Goal: Task Accomplishment & Management: Manage account settings

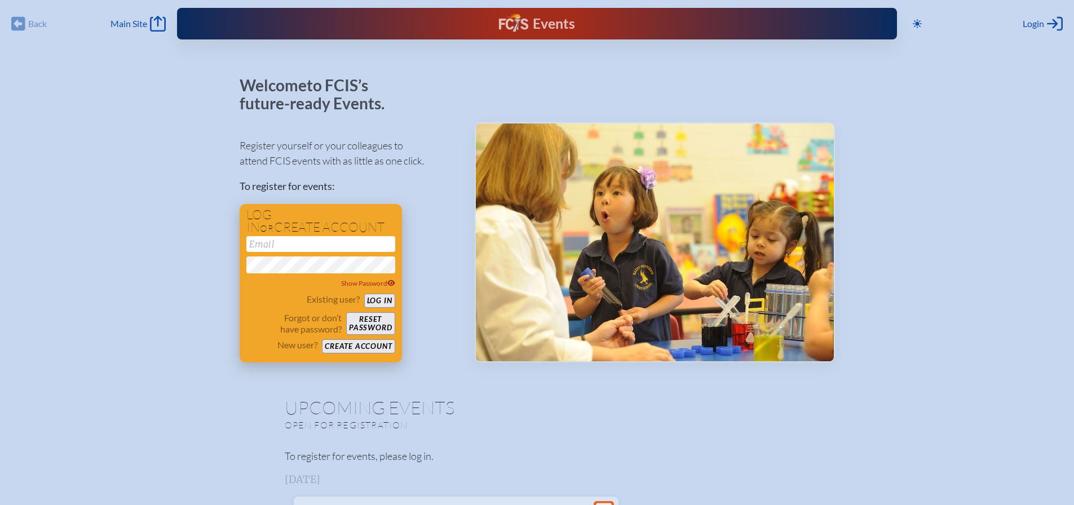
type input "[EMAIL_ADDRESS][DOMAIN_NAME]"
click at [380, 304] on button "Log in" at bounding box center [379, 301] width 31 height 14
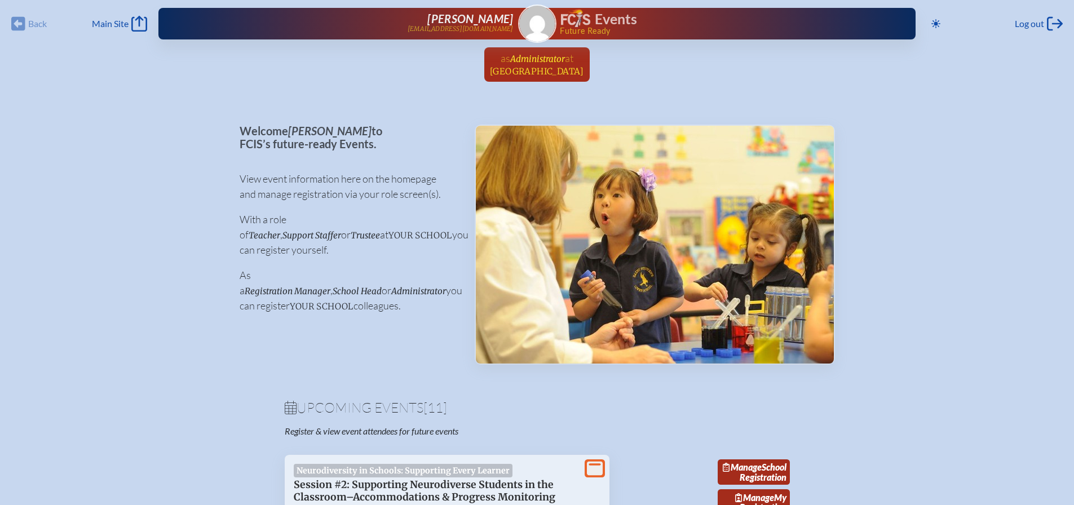
click at [540, 59] on span "Administrator" at bounding box center [537, 59] width 55 height 11
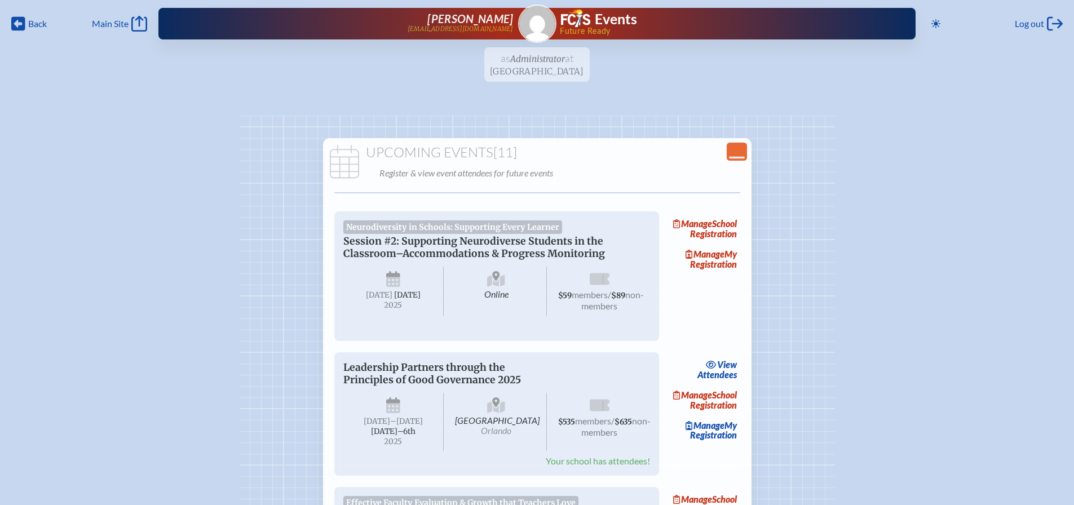
click at [27, 24] on span "Back Back" at bounding box center [29, 24] width 36 height 16
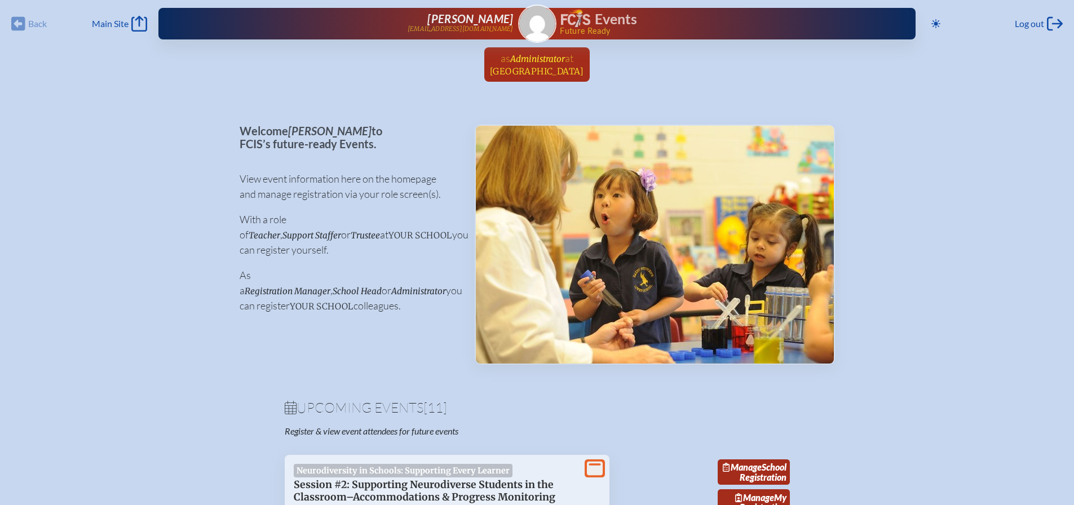
click at [589, 59] on link "as Administrator at [GEOGRAPHIC_DATA] since [DATE]" at bounding box center [536, 64] width 103 height 34
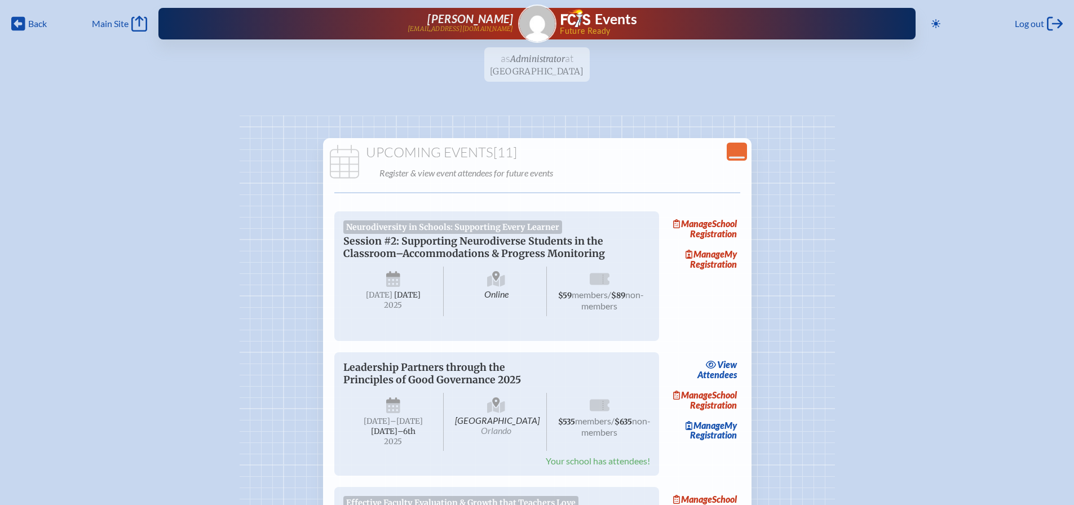
click at [608, 59] on ul "as Administrator at [GEOGRAPHIC_DATA] since [DATE]" at bounding box center [537, 67] width 1074 height 41
click at [448, 59] on ul "as Administrator at [GEOGRAPHIC_DATA] since [DATE]" at bounding box center [537, 67] width 1074 height 41
click at [21, 25] on icon at bounding box center [18, 24] width 14 height 14
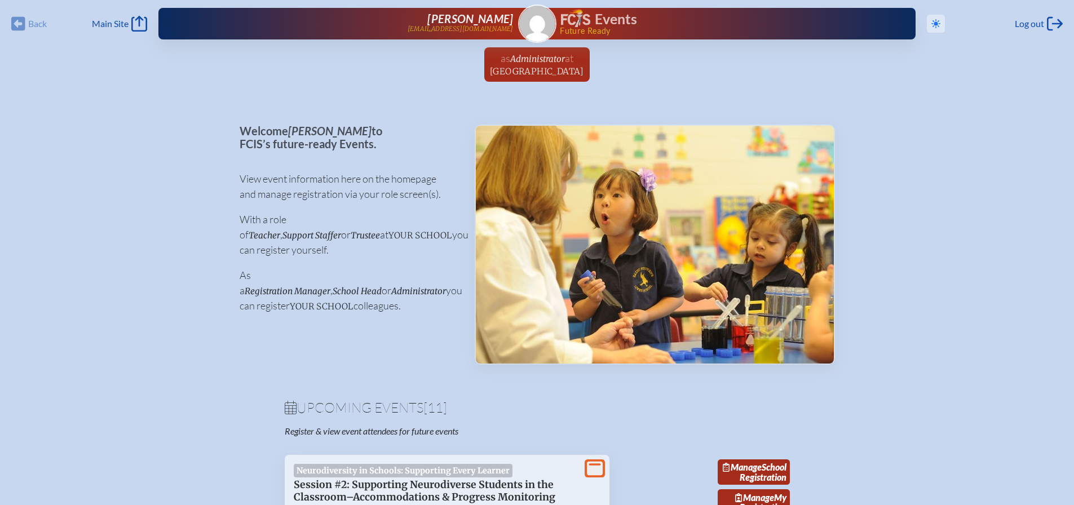
click at [937, 25] on icon "Toggle to Dark Mode" at bounding box center [935, 23] width 9 height 9
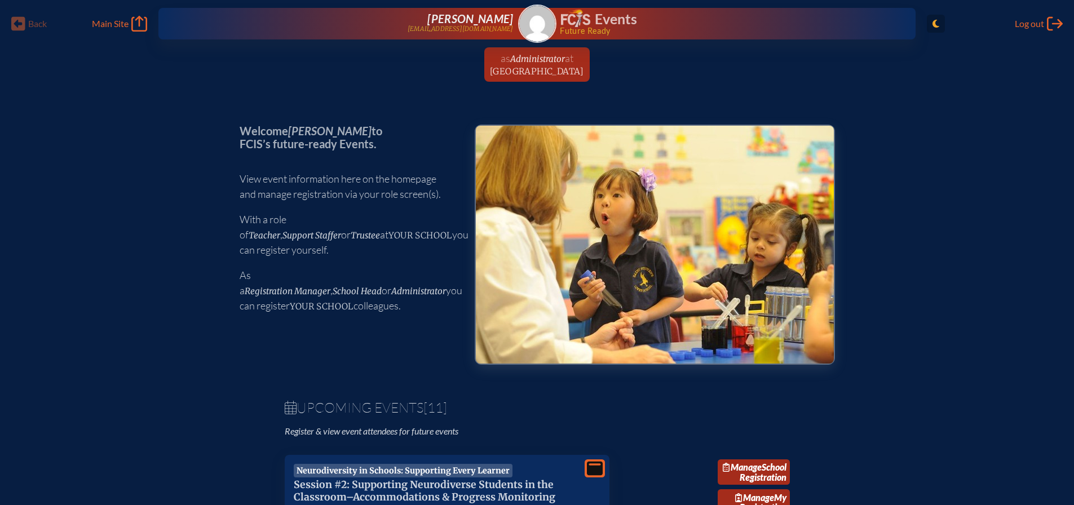
click at [937, 25] on icon "Toggle to Light Mode" at bounding box center [935, 23] width 7 height 9
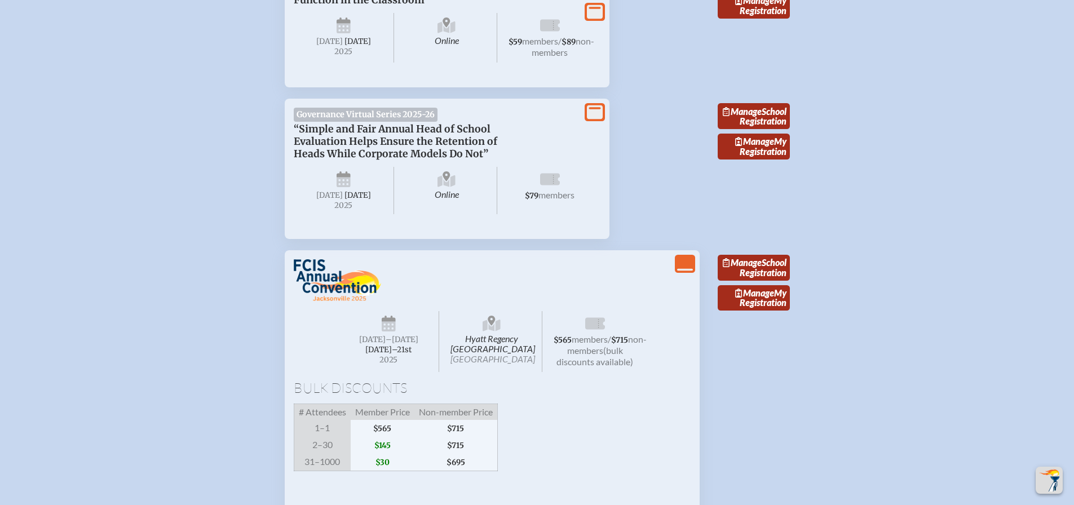
scroll to position [1297, 0]
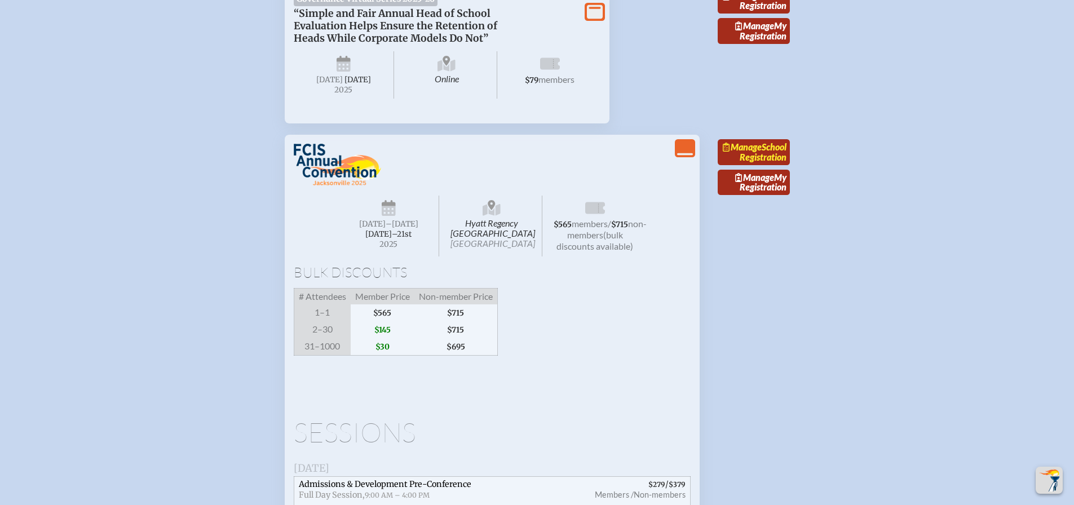
click at [769, 165] on link "Manage School Registration" at bounding box center [754, 152] width 72 height 26
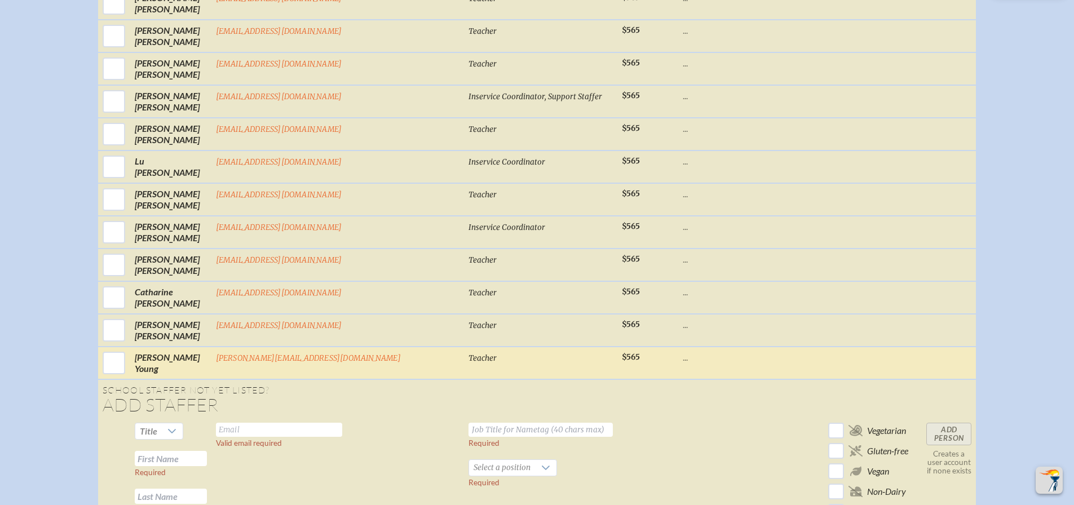
scroll to position [1579, 0]
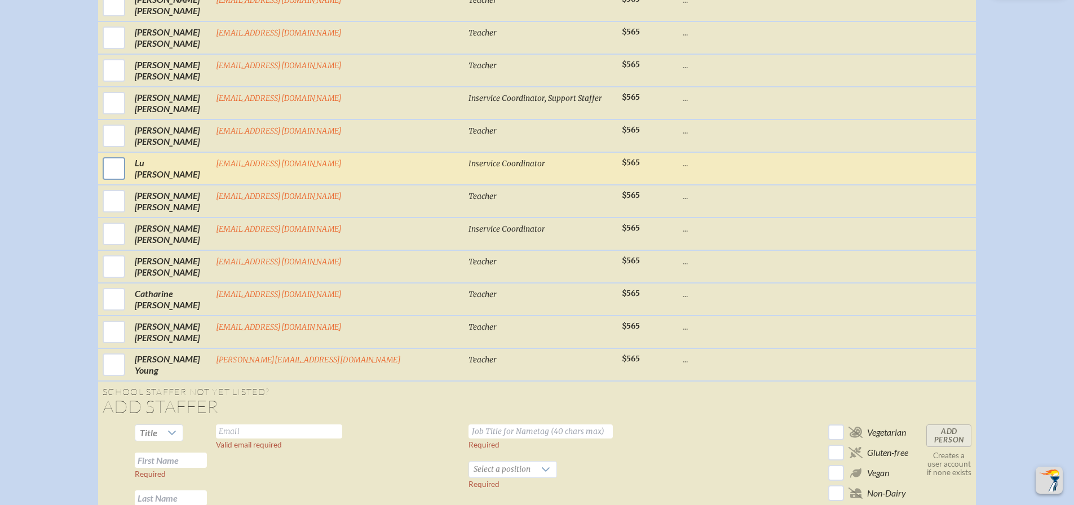
click at [128, 178] on input "checkbox" at bounding box center [114, 168] width 28 height 28
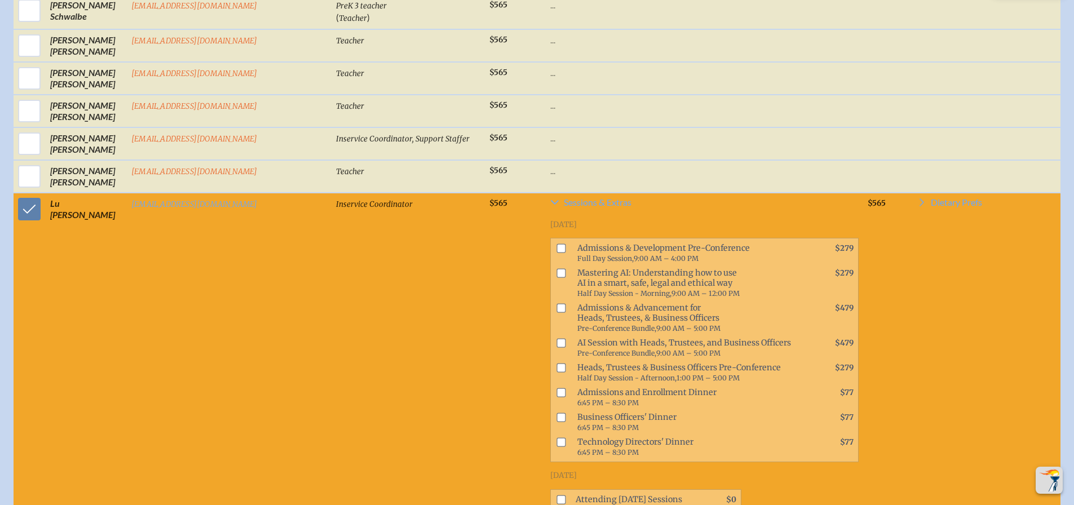
scroll to position [1533, 0]
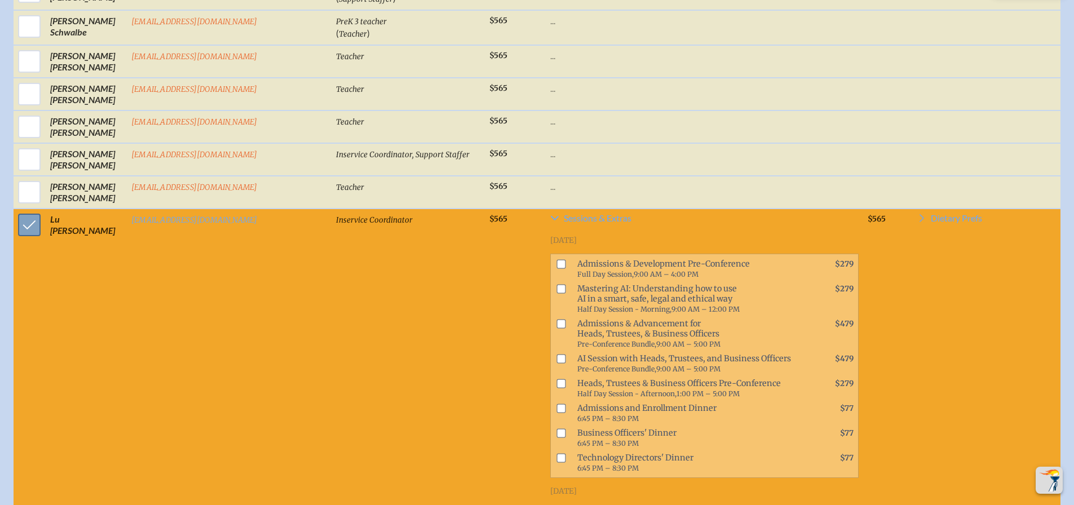
click at [21, 236] on input "checkbox" at bounding box center [29, 225] width 28 height 28
checkbox input "false"
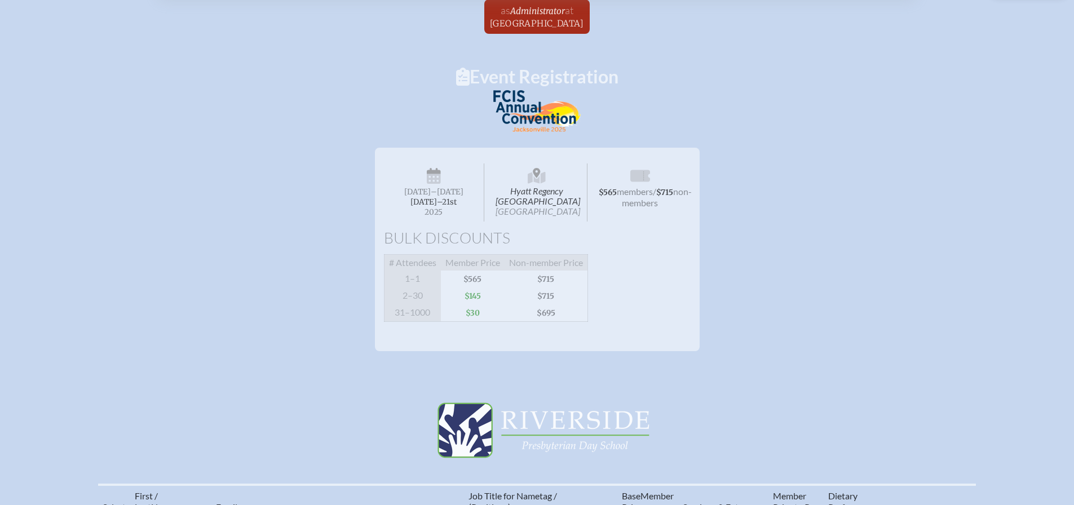
scroll to position [0, 0]
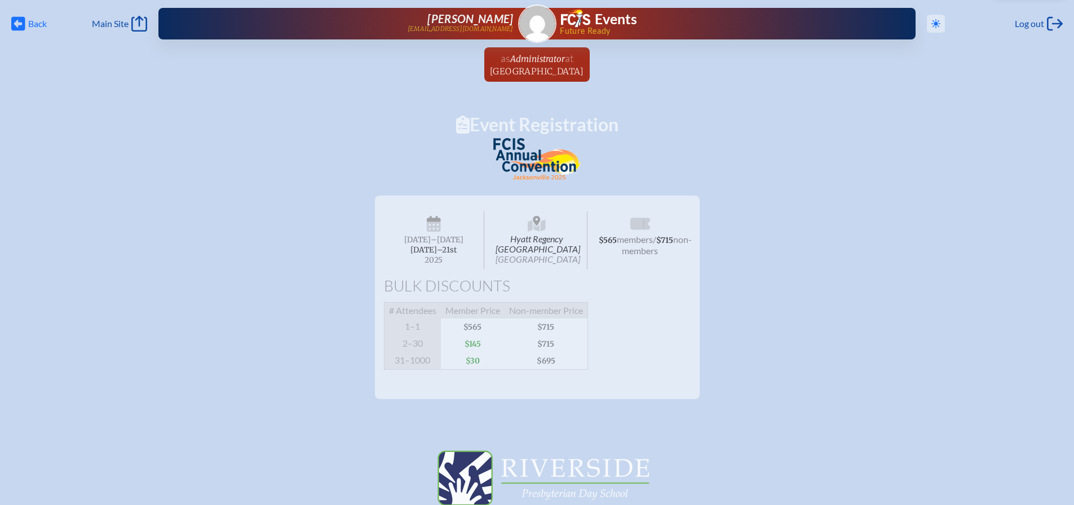
click at [42, 20] on span "Back" at bounding box center [37, 23] width 19 height 11
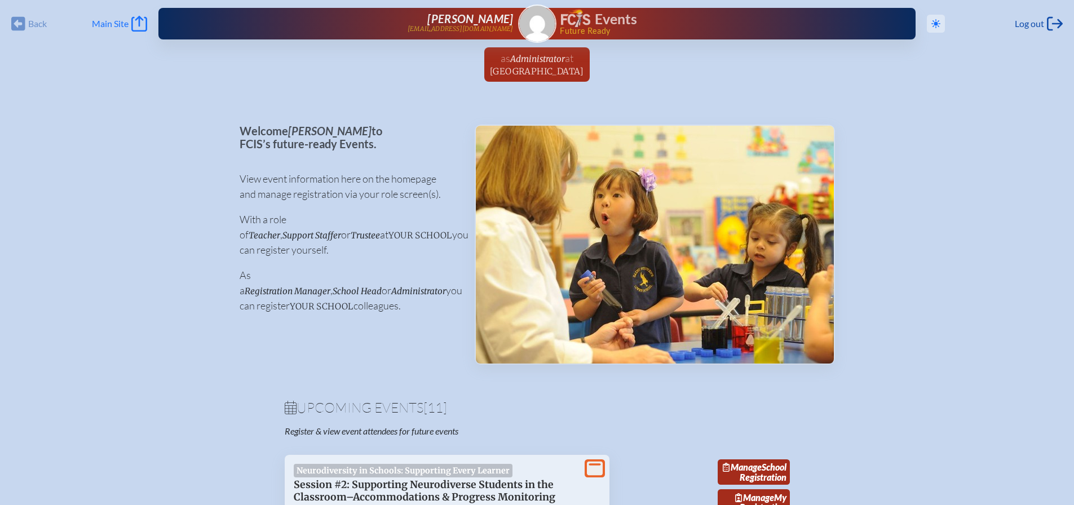
click at [114, 25] on span "Main Site" at bounding box center [110, 23] width 37 height 11
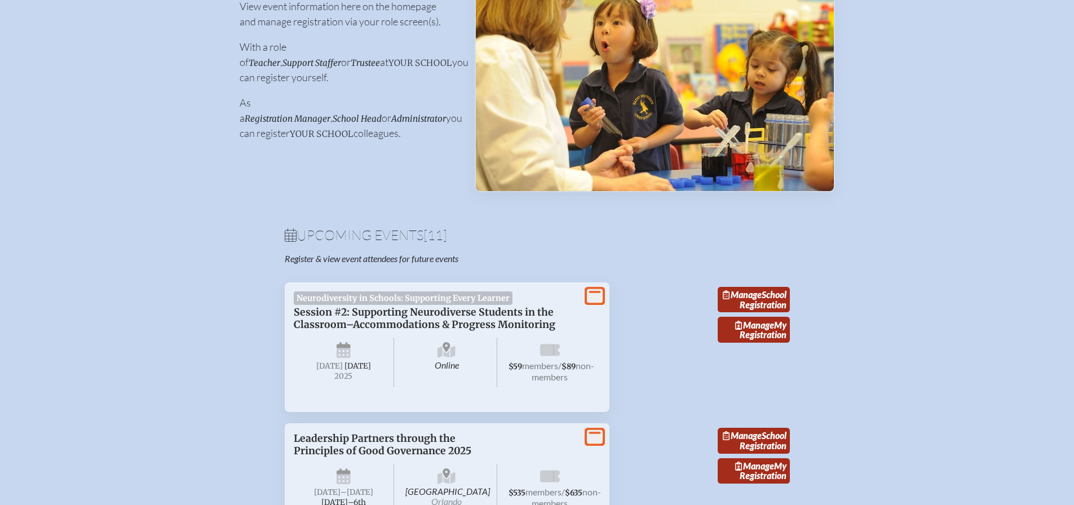
scroll to position [226, 0]
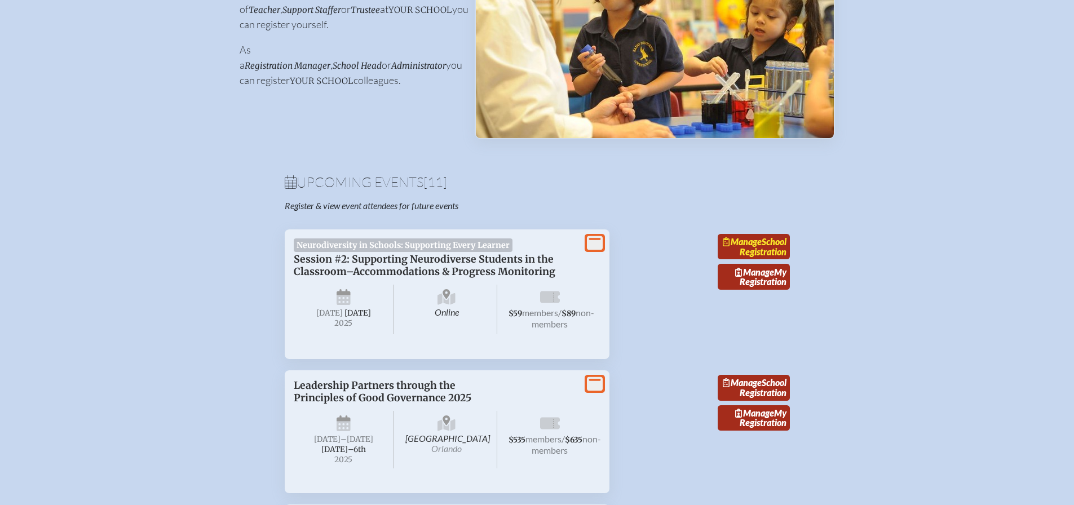
click at [763, 260] on link "Manage School Registration" at bounding box center [754, 247] width 72 height 26
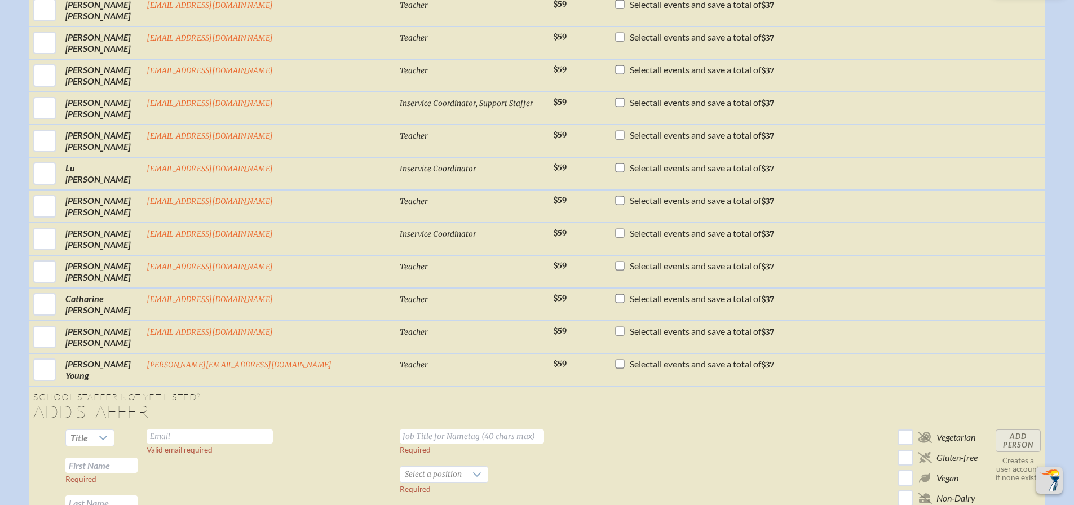
scroll to position [1522, 0]
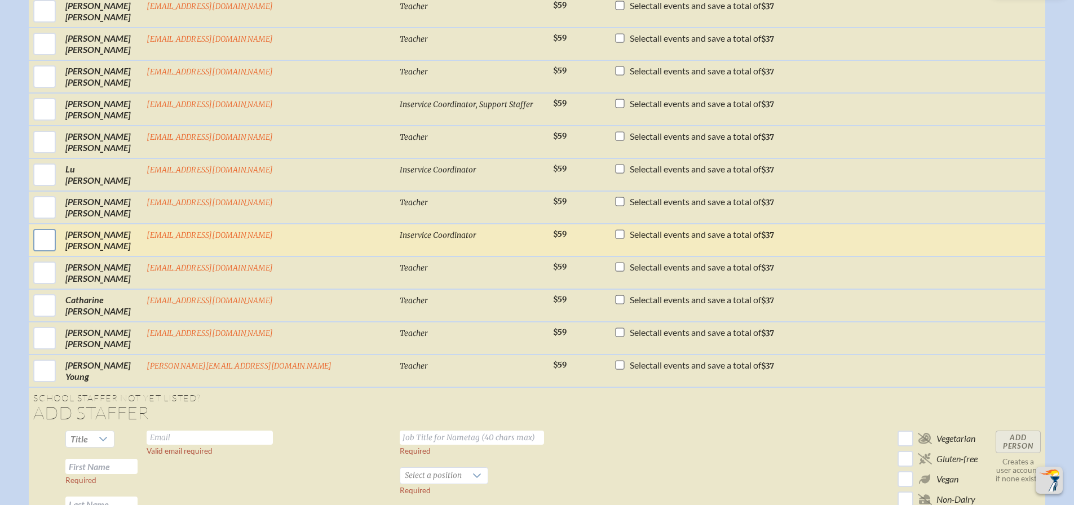
click at [59, 251] on input "checkbox" at bounding box center [44, 240] width 28 height 28
checkbox input "true"
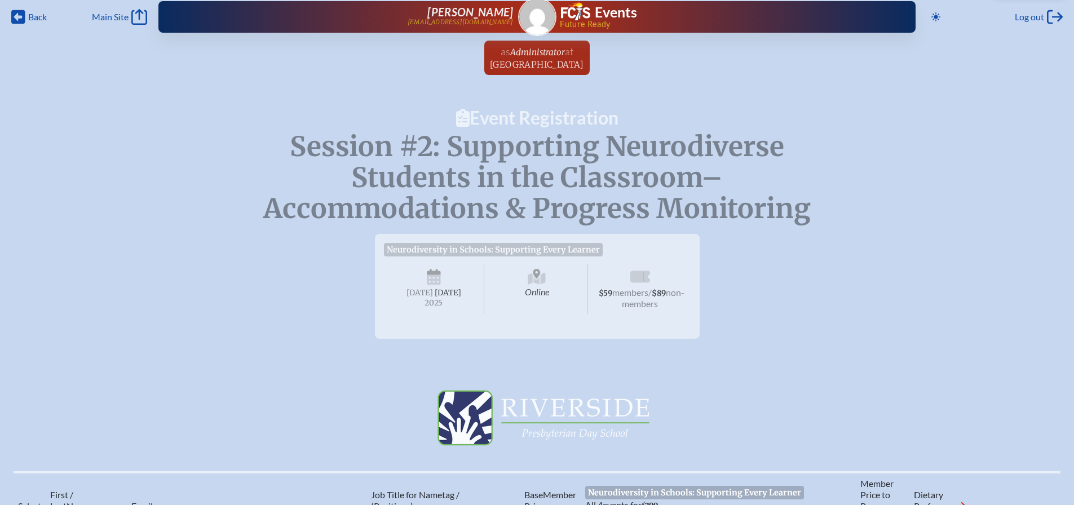
scroll to position [0, 0]
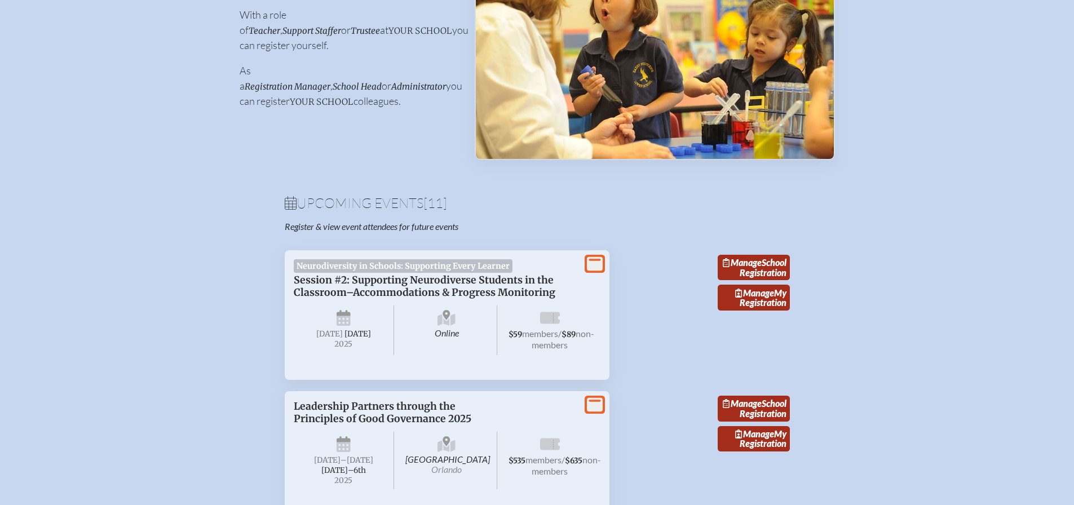
scroll to position [226, 0]
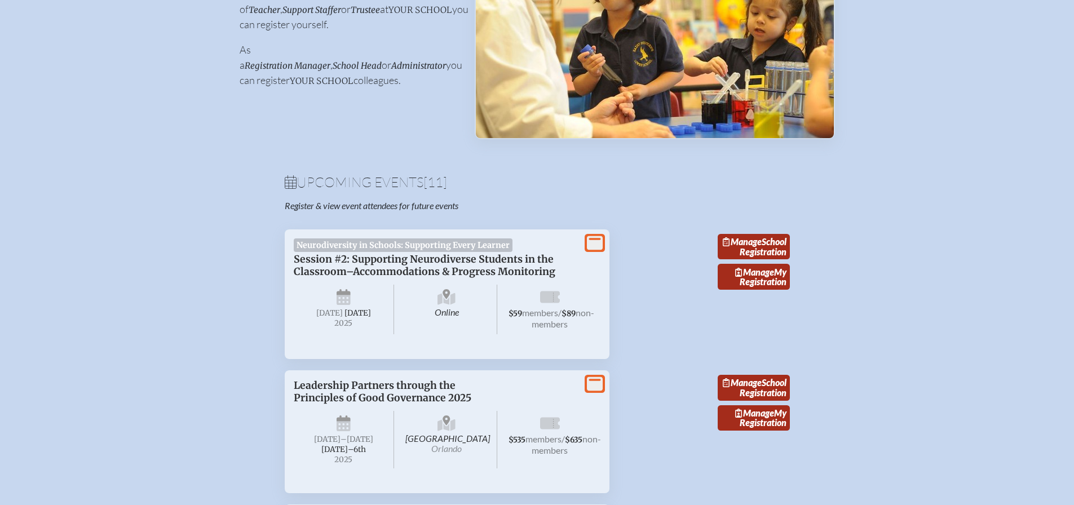
click at [597, 250] on icon at bounding box center [595, 243] width 16 height 14
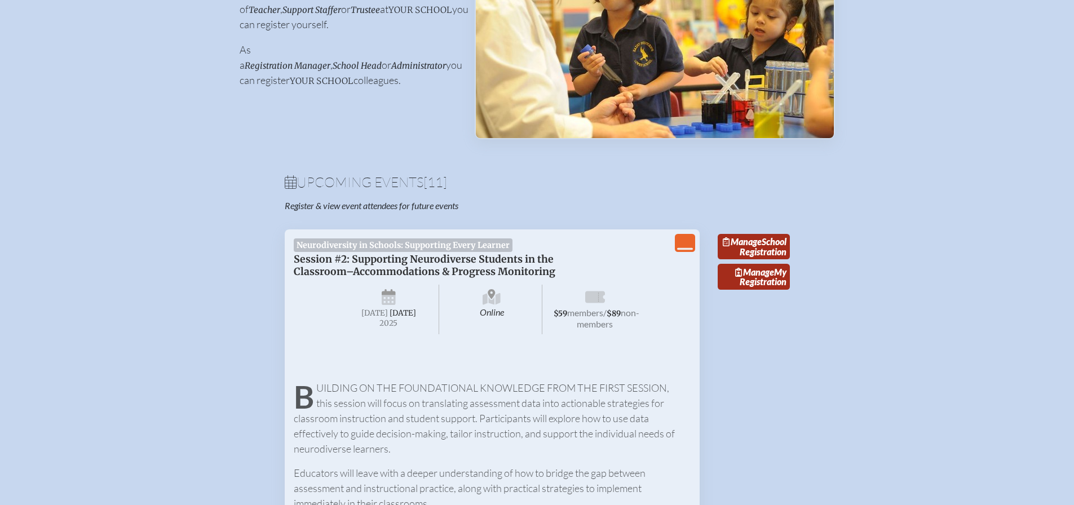
click at [685, 247] on icon "View Less" at bounding box center [685, 243] width 16 height 16
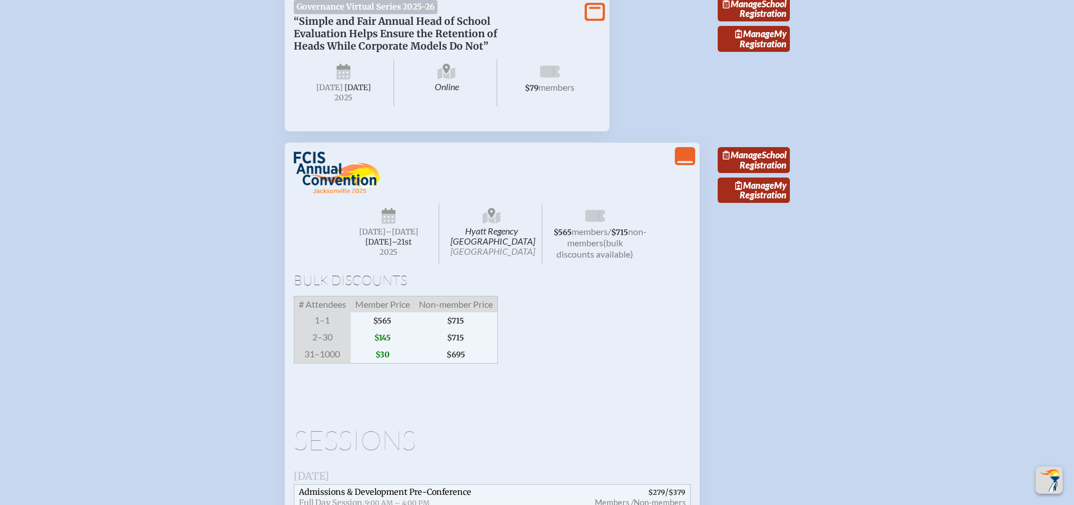
scroll to position [1297, 0]
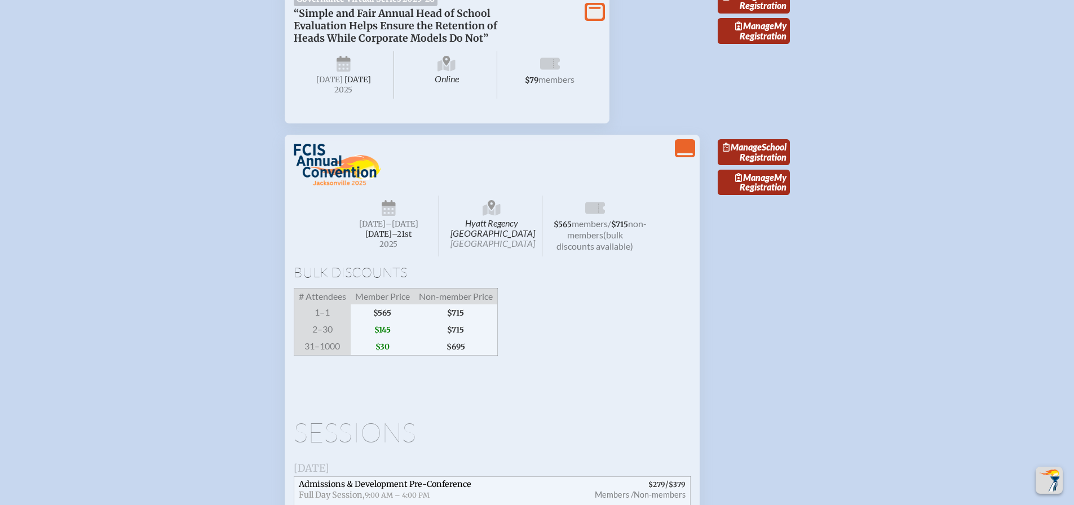
click at [689, 156] on icon "View Less" at bounding box center [685, 148] width 16 height 16
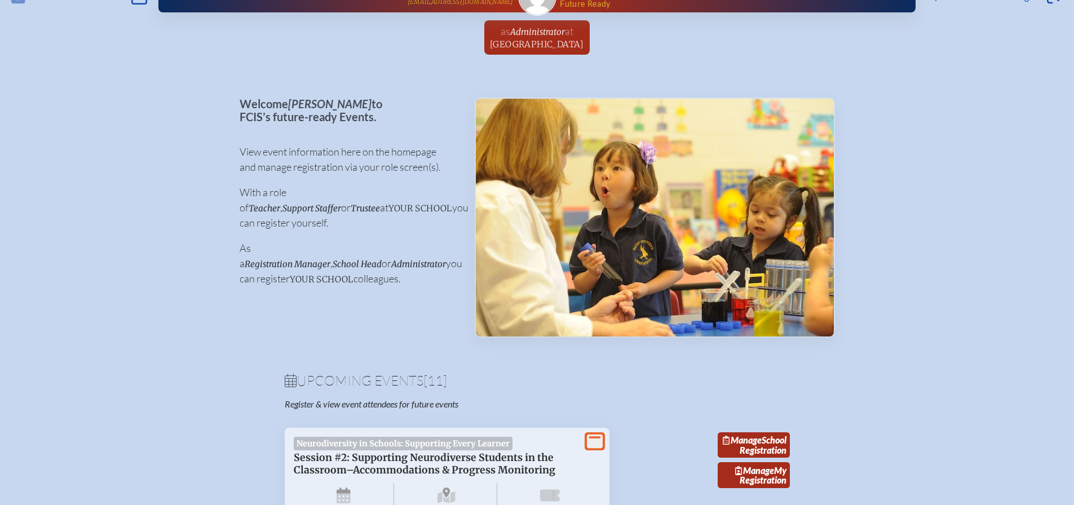
scroll to position [0, 0]
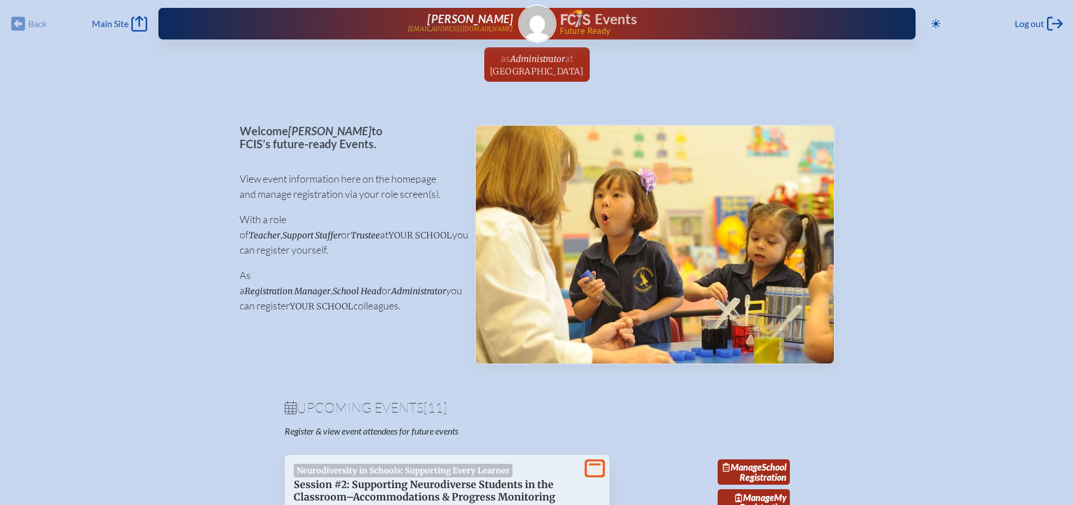
click at [447, 412] on span "[11]" at bounding box center [435, 407] width 24 height 17
click at [509, 409] on h1 "Upcoming Events [11]" at bounding box center [537, 408] width 505 height 14
click at [447, 416] on span "[11]" at bounding box center [435, 407] width 24 height 17
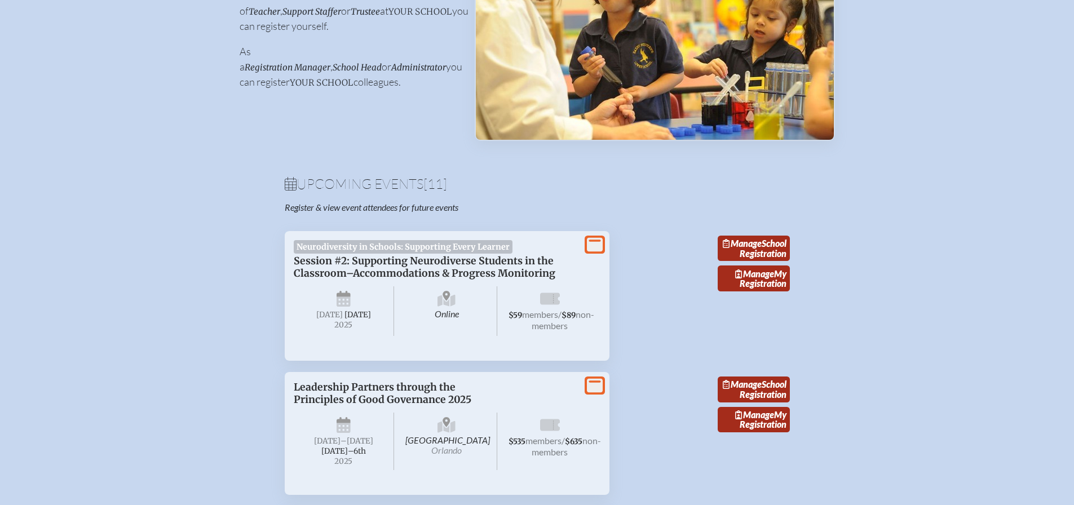
scroll to position [226, 0]
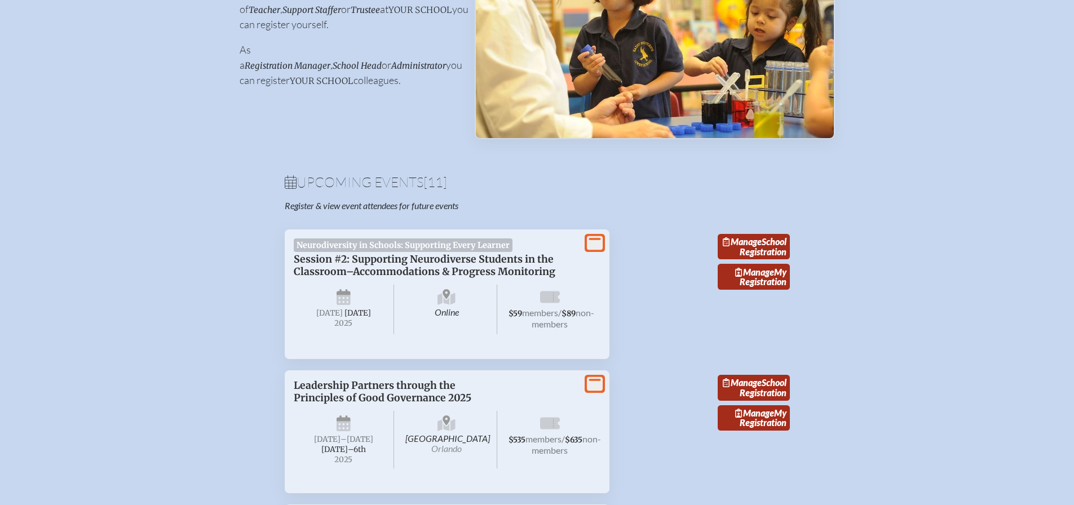
click at [422, 187] on h1 "Upcoming Events [11]" at bounding box center [537, 182] width 505 height 14
drag, startPoint x: 499, startPoint y: 176, endPoint x: 510, endPoint y: 178, distance: 11.4
click at [447, 176] on span "[11]" at bounding box center [435, 182] width 24 height 17
click at [528, 183] on h1 "Upcoming Events [11]" at bounding box center [537, 182] width 505 height 14
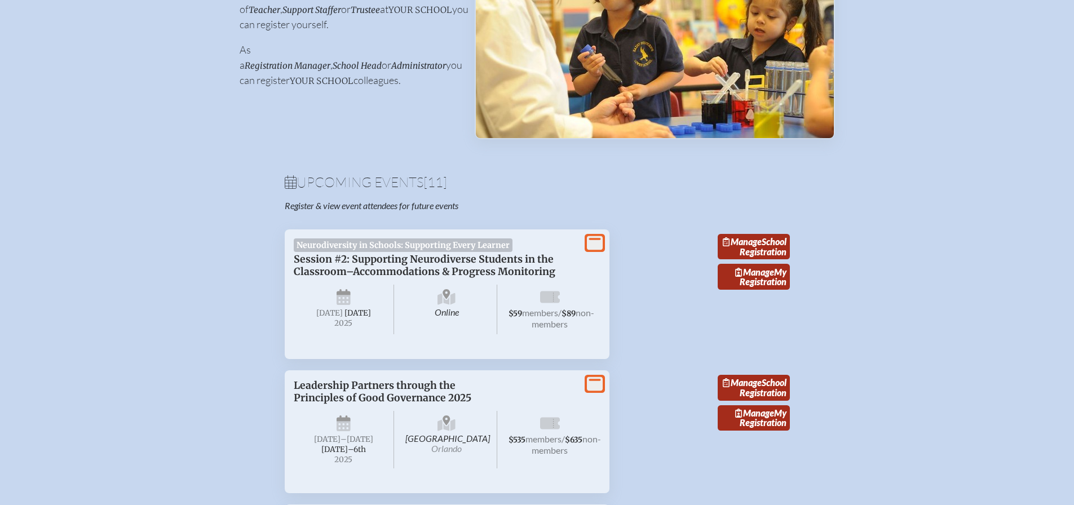
drag, startPoint x: 499, startPoint y: 180, endPoint x: 499, endPoint y: 193, distance: 13.0
click at [447, 183] on span "[11]" at bounding box center [435, 182] width 24 height 17
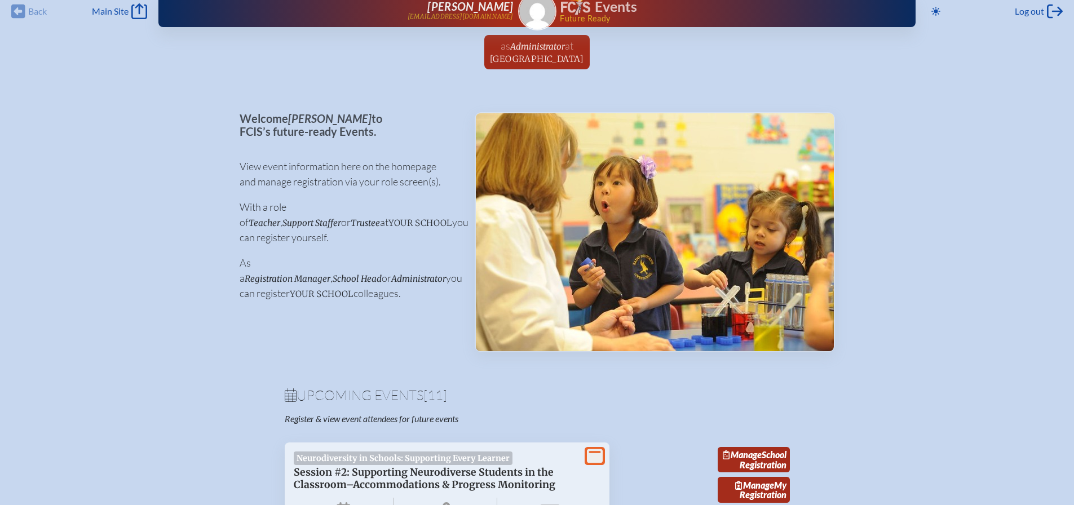
scroll to position [0, 8]
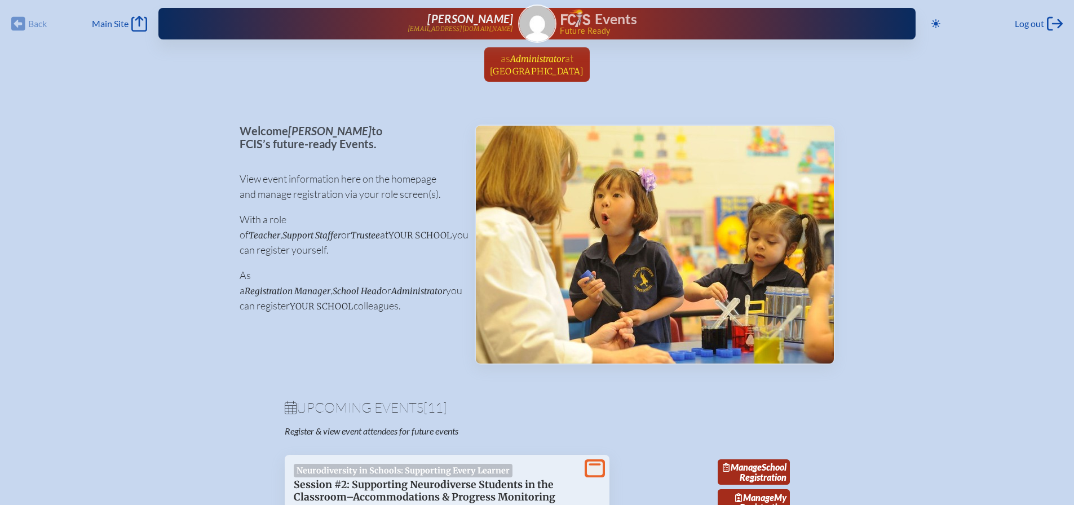
click at [525, 65] on span "at [GEOGRAPHIC_DATA]" at bounding box center [537, 64] width 94 height 25
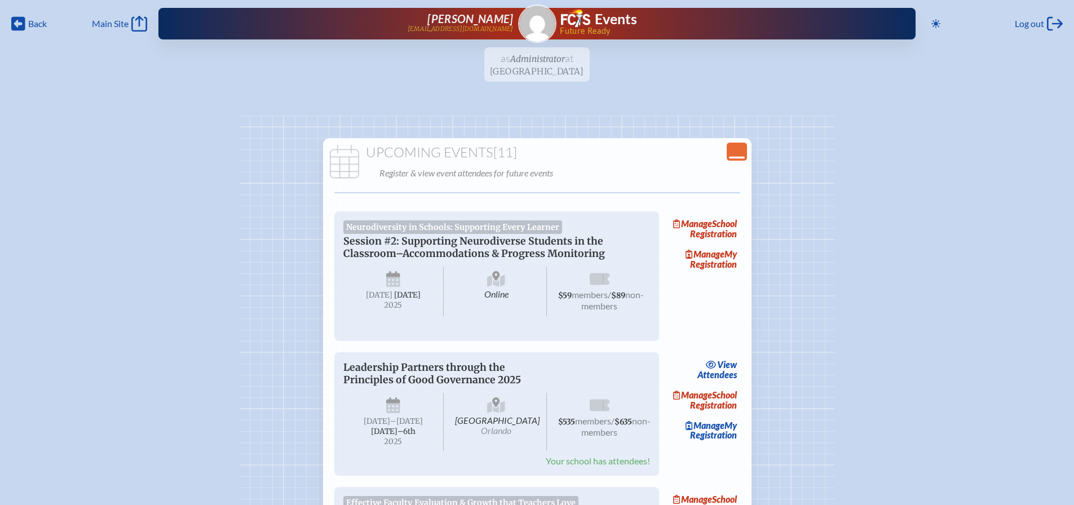
click at [734, 155] on icon "Close Console" at bounding box center [737, 152] width 16 height 16
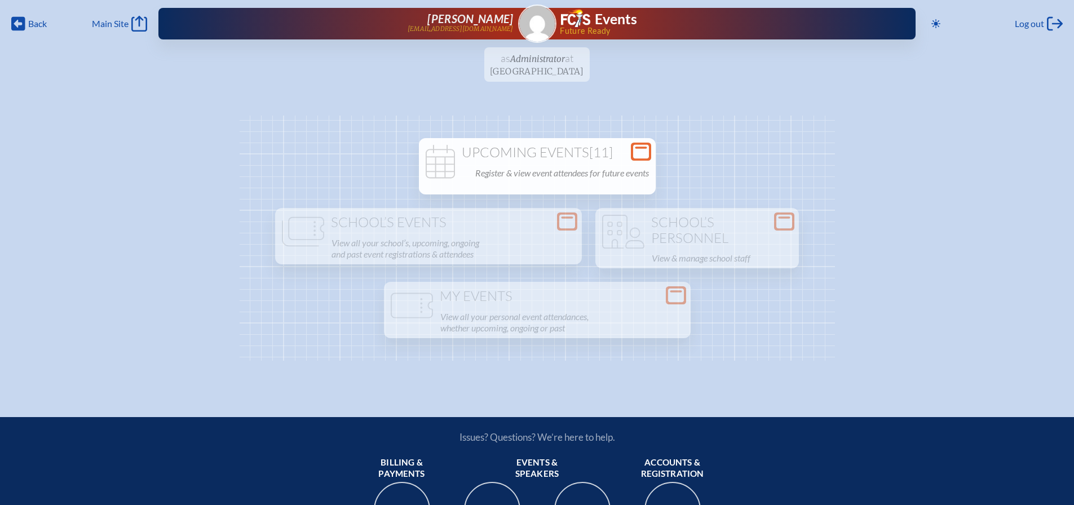
click at [644, 154] on icon at bounding box center [641, 152] width 16 height 14
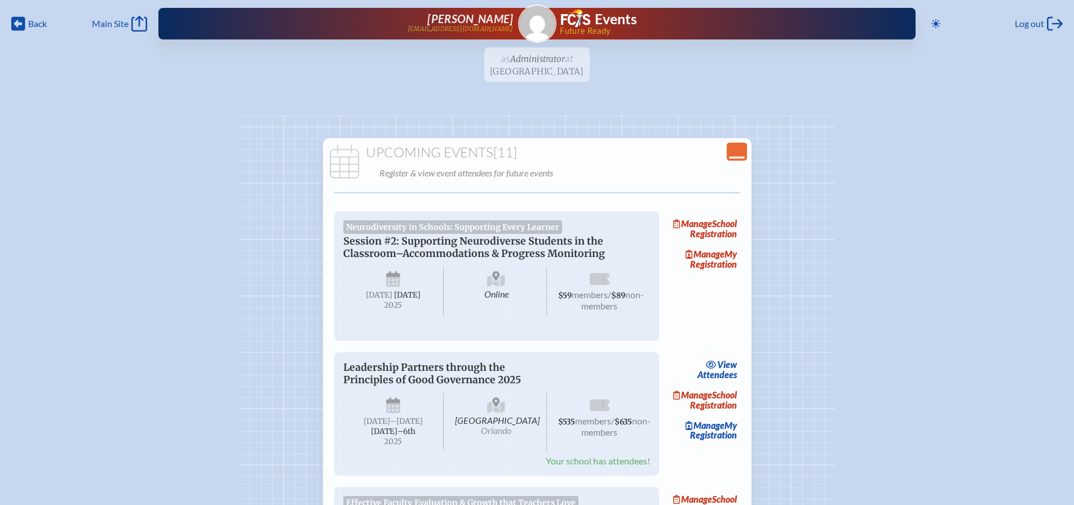
click at [730, 147] on icon "Close Console" at bounding box center [737, 152] width 16 height 16
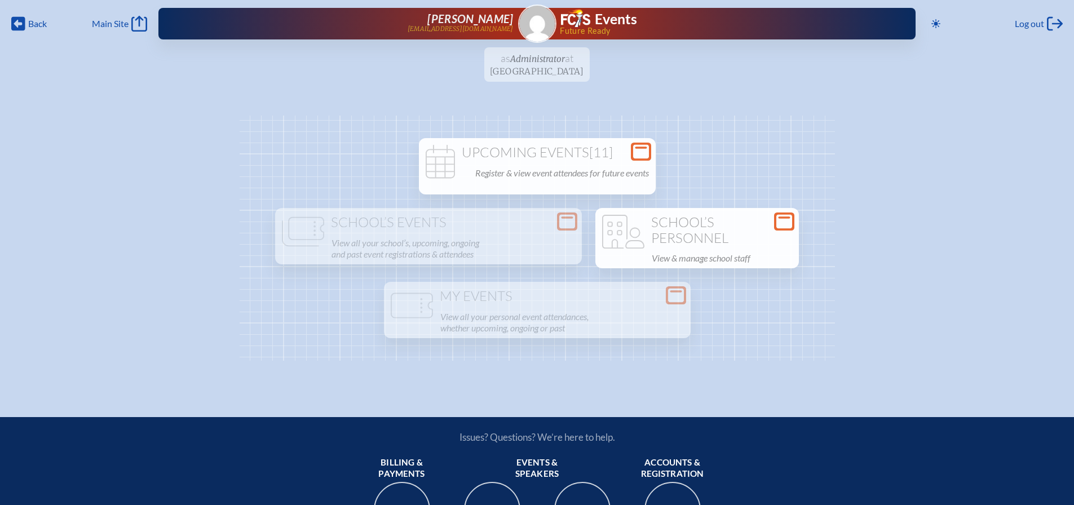
click at [788, 222] on icon at bounding box center [784, 222] width 16 height 14
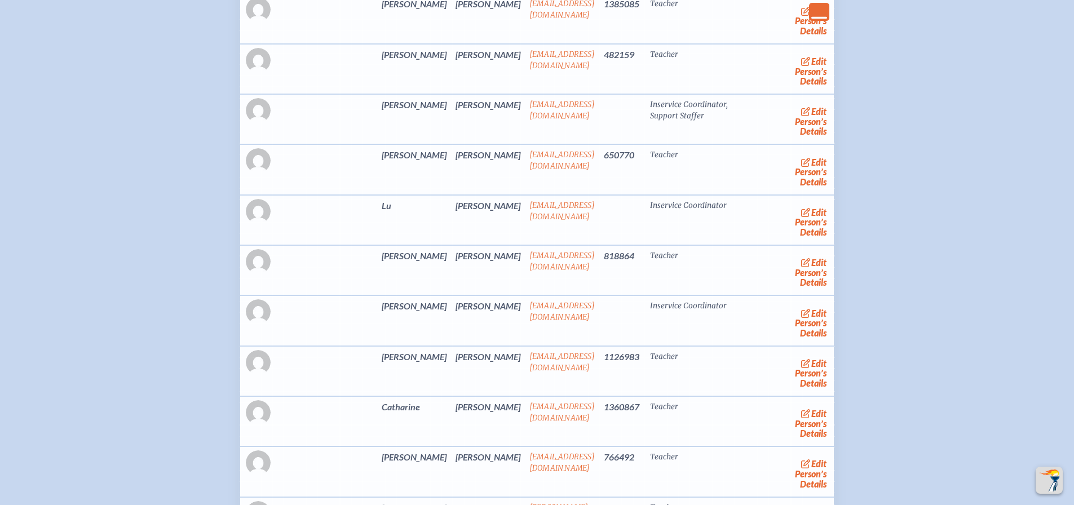
scroll to position [2030, 0]
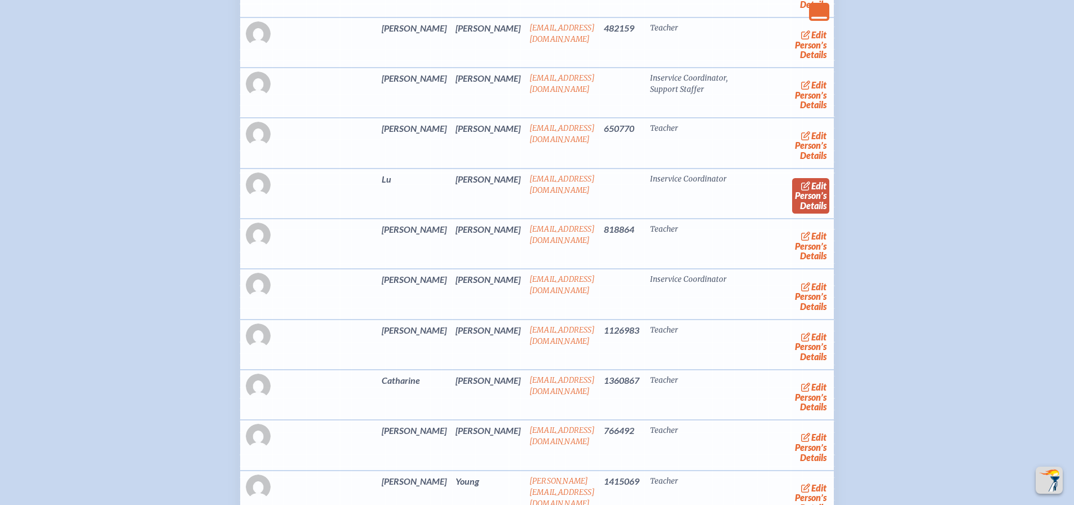
click at [794, 196] on link "edit Person’s Details" at bounding box center [811, 196] width 38 height 36
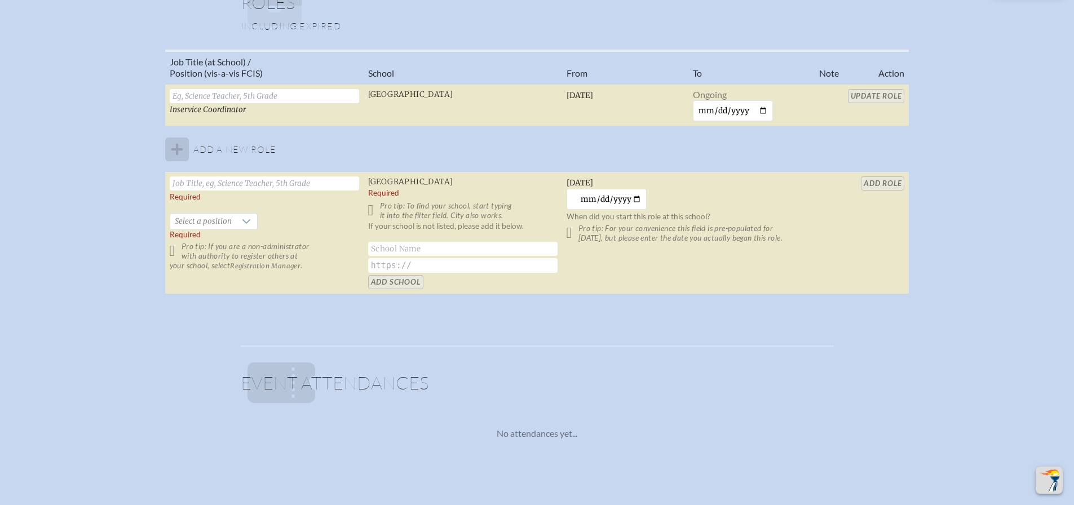
scroll to position [787, 0]
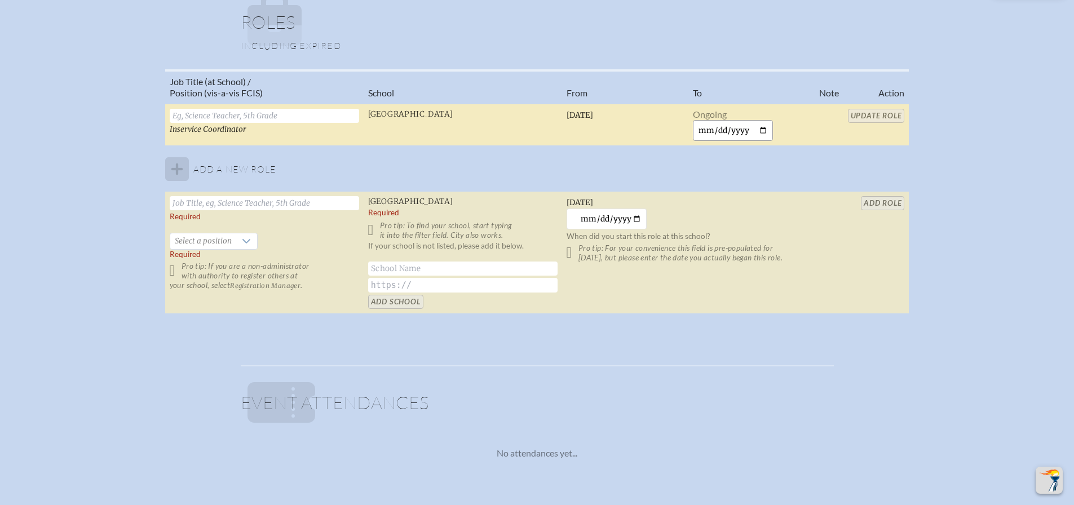
click at [763, 133] on input "date" at bounding box center [733, 130] width 81 height 21
type input "[DATE]"
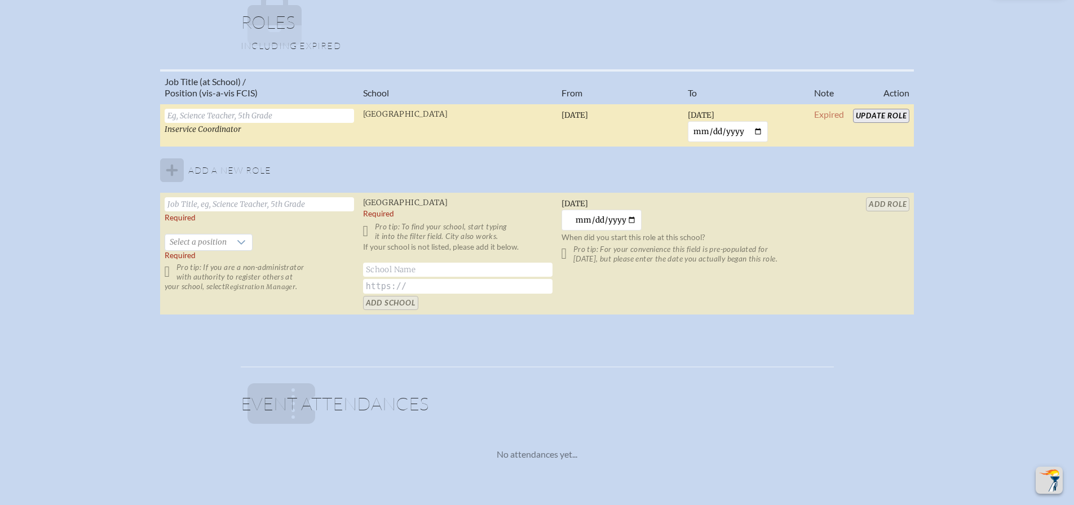
click at [887, 116] on input "Update Role" at bounding box center [881, 116] width 57 height 14
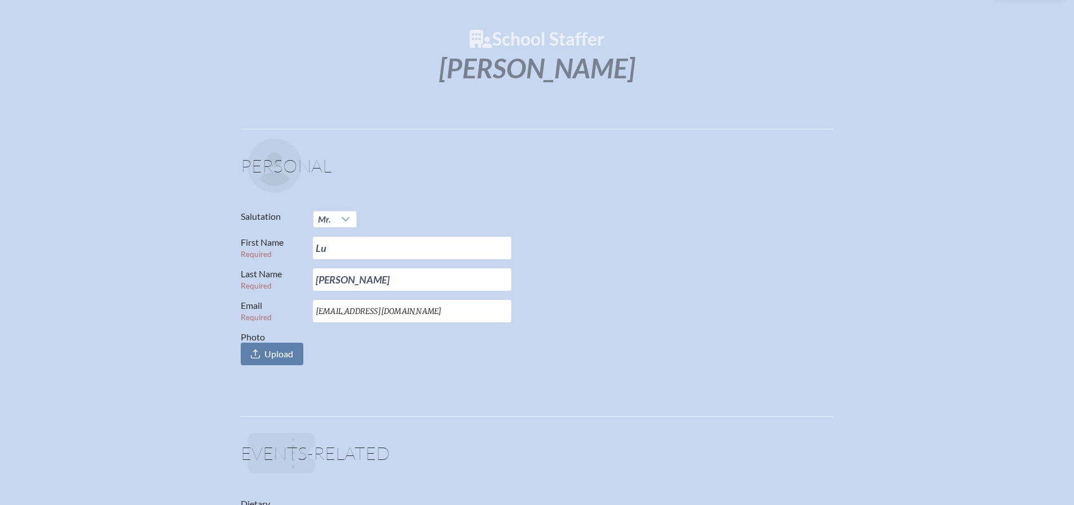
scroll to position [0, 0]
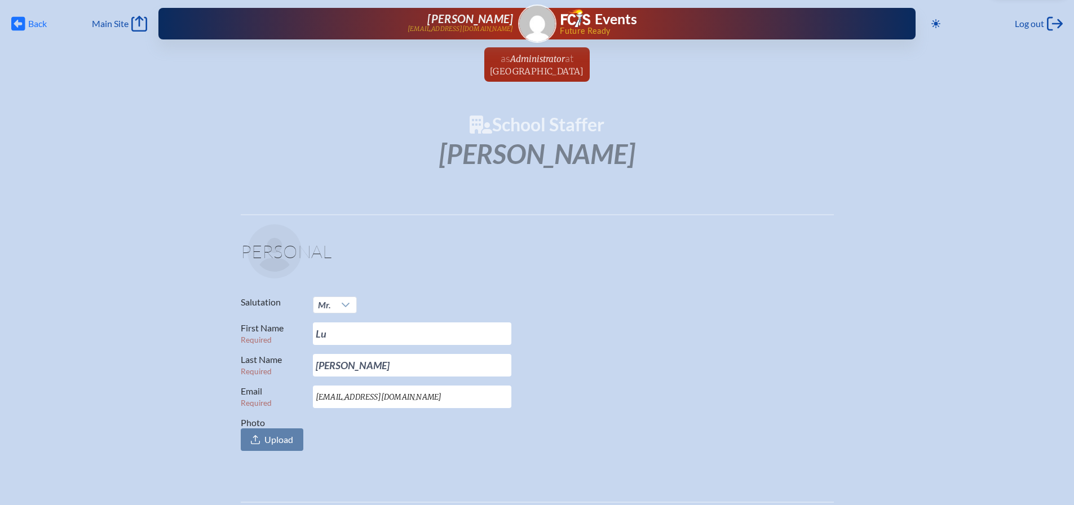
click at [12, 26] on icon at bounding box center [18, 24] width 14 height 14
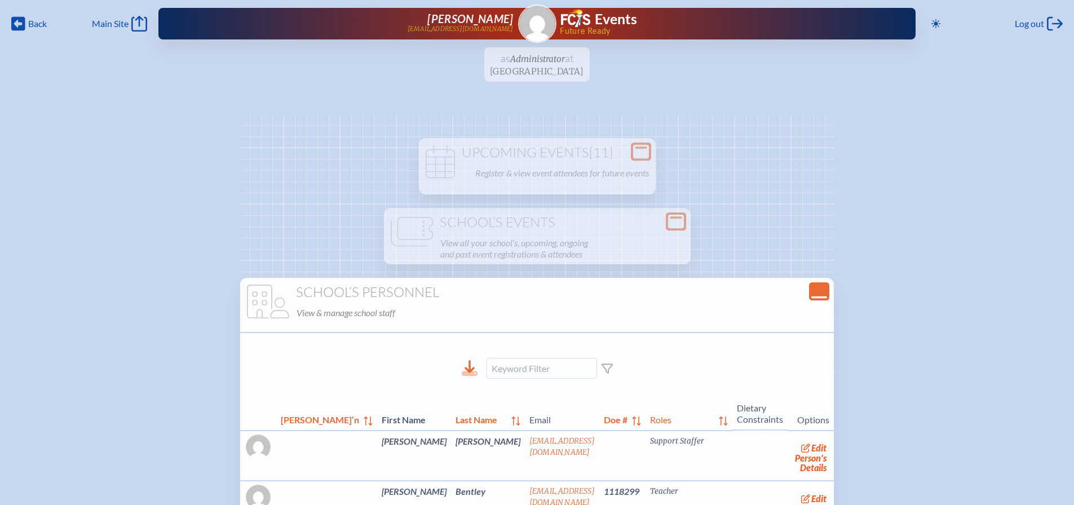
click at [811, 285] on icon "Close Console" at bounding box center [819, 292] width 16 height 16
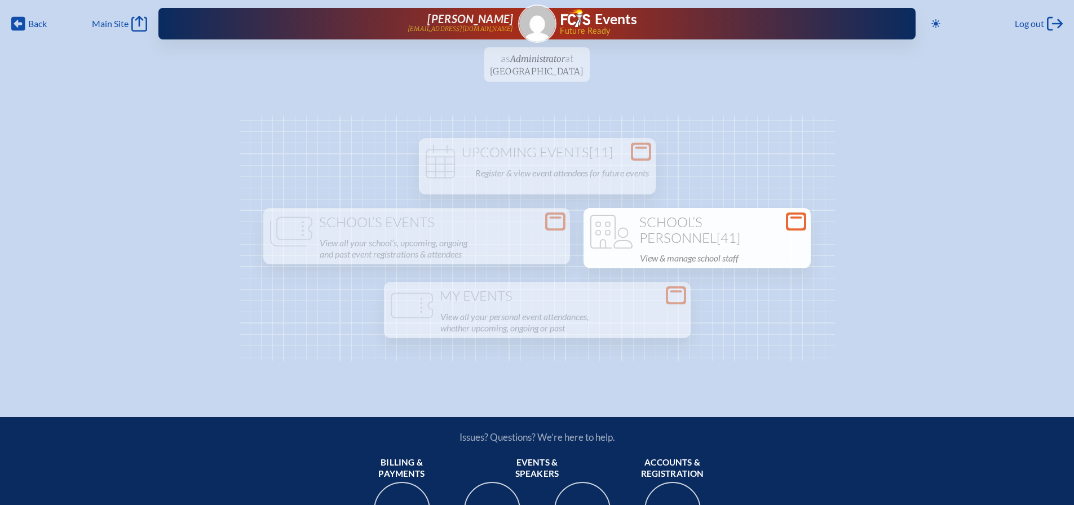
click at [788, 229] on icon at bounding box center [796, 222] width 16 height 14
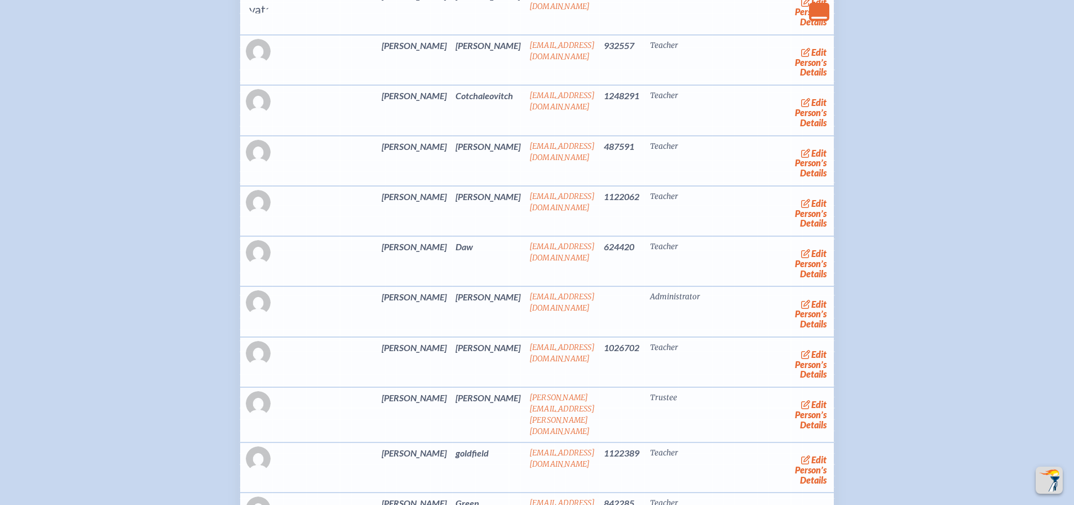
scroll to position [902, 0]
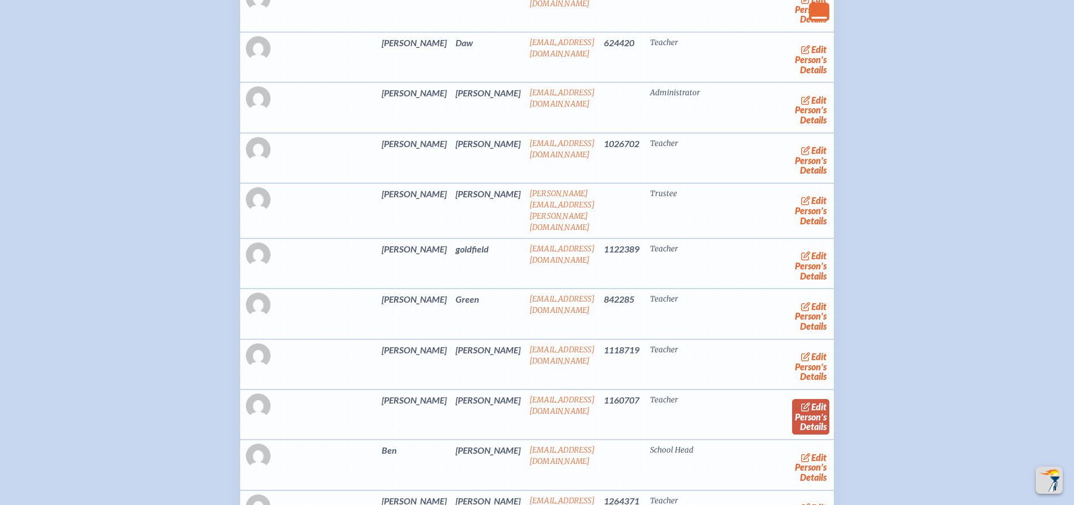
click at [797, 422] on link "edit Person’s Details" at bounding box center [811, 417] width 38 height 36
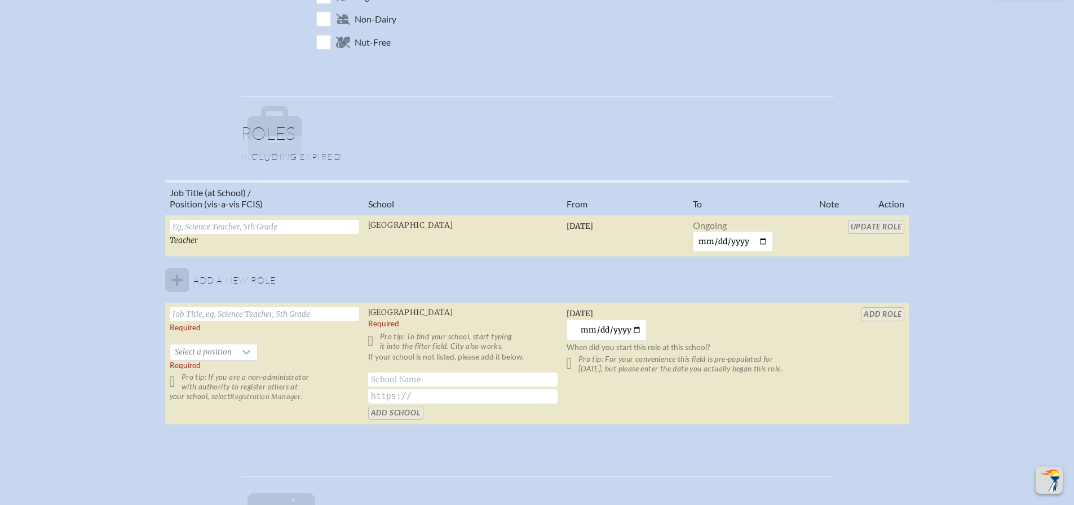
scroll to position [677, 0]
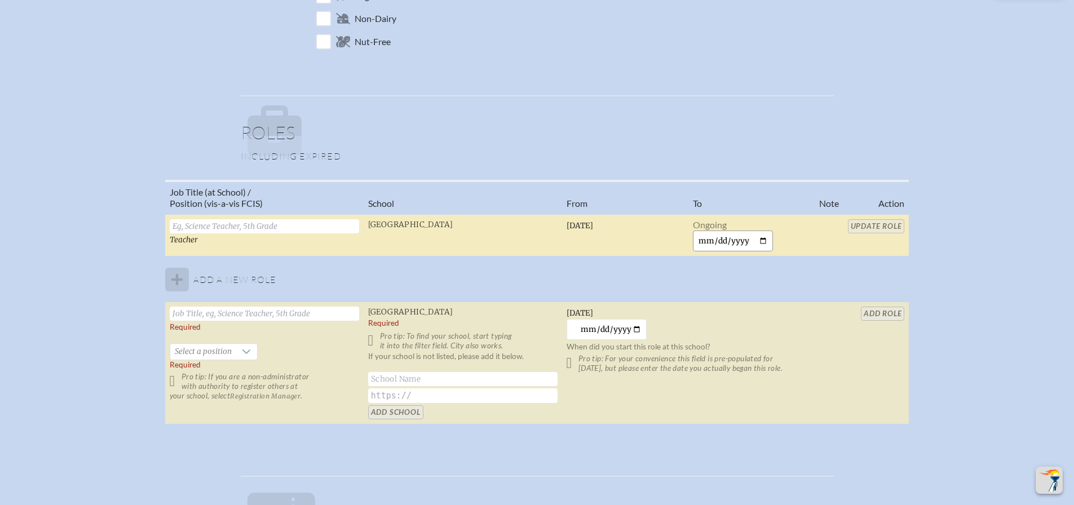
click at [764, 241] on input "date" at bounding box center [733, 241] width 81 height 21
type input "[DATE]"
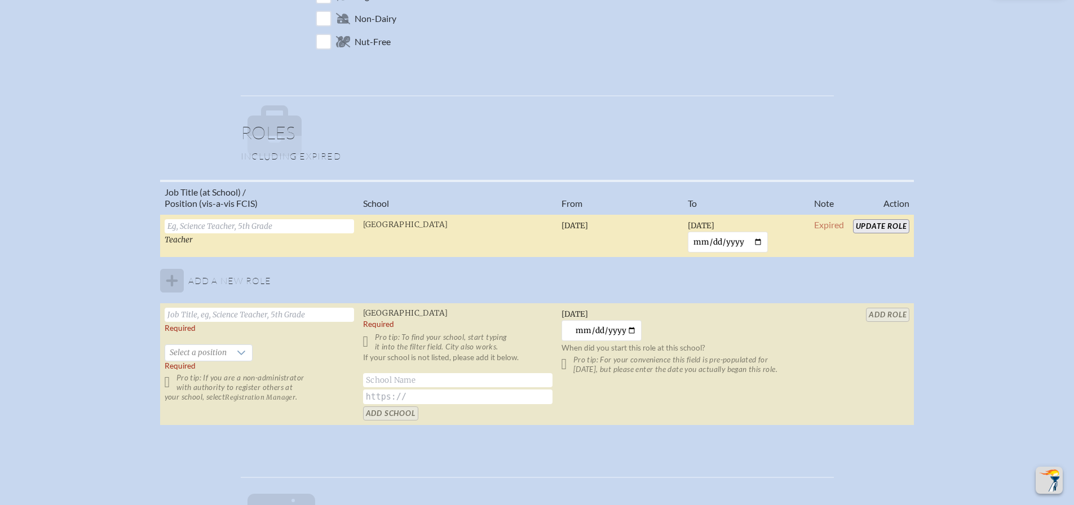
click at [895, 225] on input "Update Role" at bounding box center [881, 226] width 57 height 14
click at [174, 284] on tbody "Teacher [GEOGRAPHIC_DATA] [DATE] [DATE] [DATE] Expired Update Role Add a new ro…" at bounding box center [537, 319] width 754 height 211
click at [220, 315] on input "text" at bounding box center [259, 315] width 189 height 14
type input "School Counselor"
click at [591, 332] on input "[DATE]" at bounding box center [602, 330] width 81 height 21
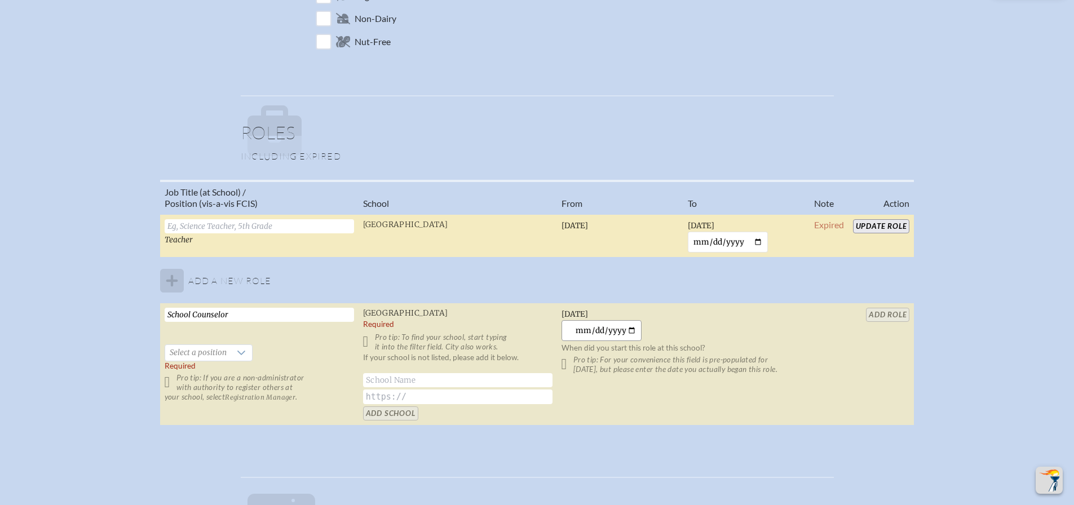
click at [588, 330] on input "[DATE]" at bounding box center [602, 330] width 81 height 21
click at [629, 332] on input "[DATE]" at bounding box center [602, 330] width 81 height 21
type input "[DATE]"
click at [240, 354] on icon at bounding box center [242, 353] width 8 height 5
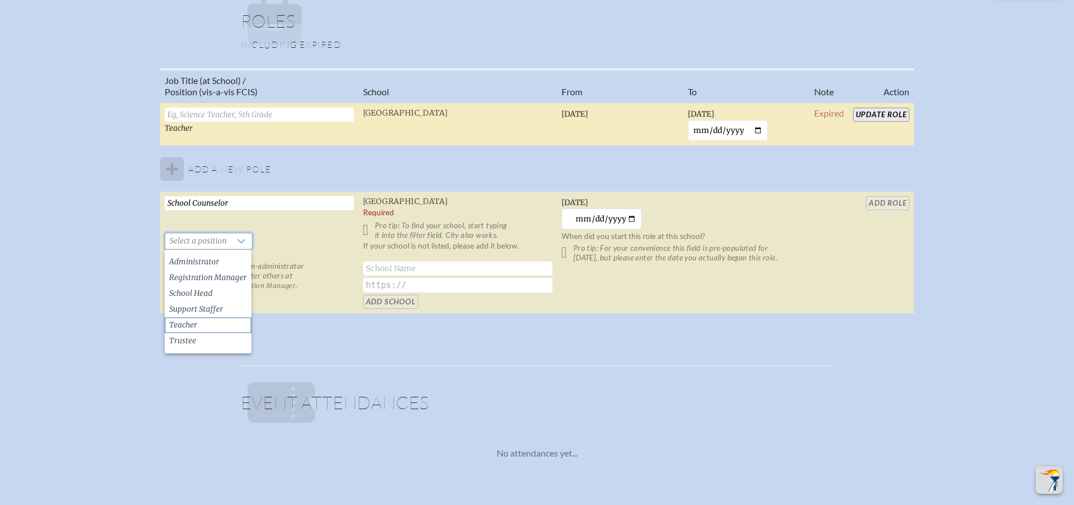
scroll to position [789, 0]
click at [197, 321] on li "Teacher" at bounding box center [208, 324] width 87 height 16
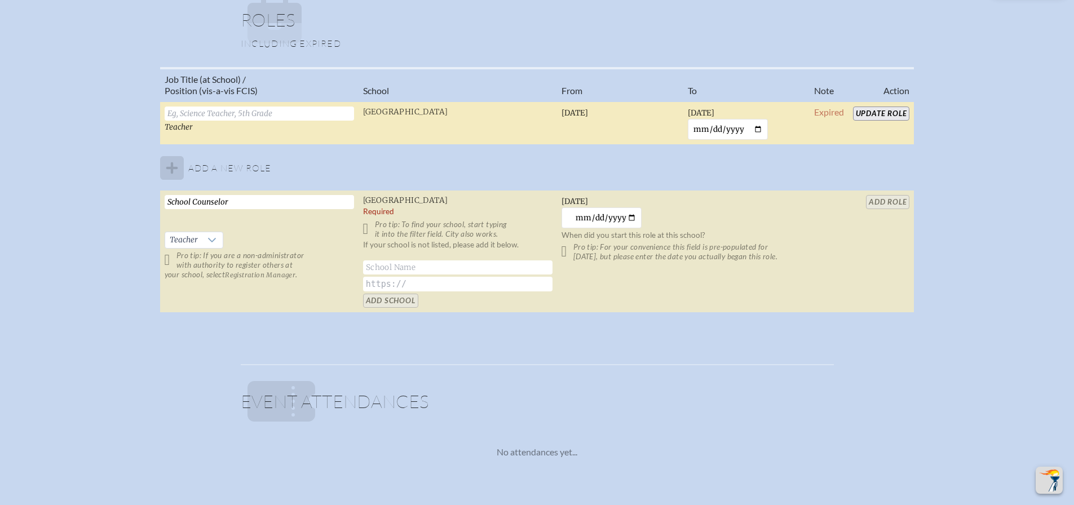
click at [381, 269] on input "text" at bounding box center [457, 267] width 189 height 14
click at [370, 233] on p "Pro tip: To find your school, start typing it into the filter field. City also …" at bounding box center [457, 229] width 189 height 19
click at [370, 231] on p "Pro tip: To find your school, start typing it into the filter field. City also …" at bounding box center [457, 229] width 189 height 19
click at [444, 264] on input "Riverside Pre" at bounding box center [457, 267] width 189 height 14
type input "[GEOGRAPHIC_DATA]"
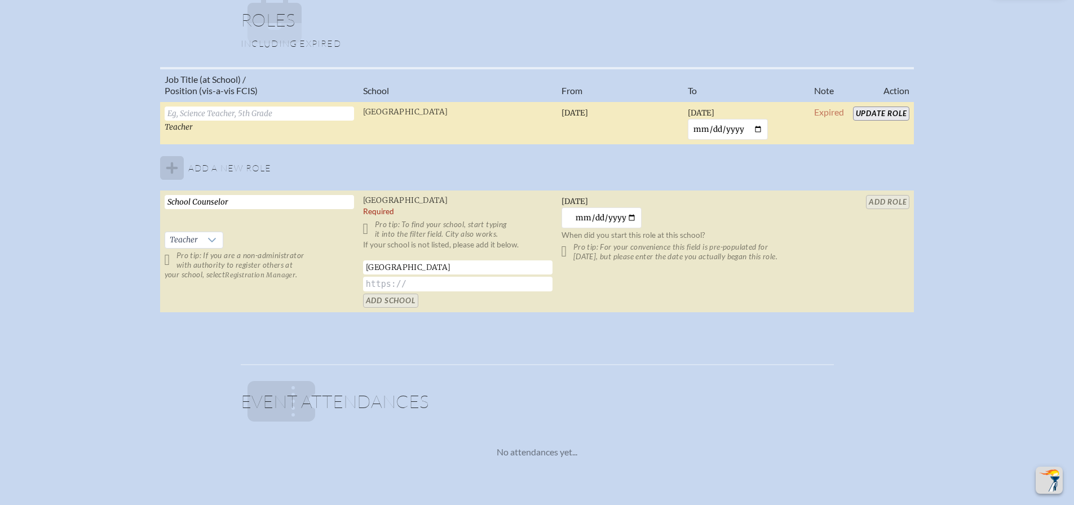
click at [393, 199] on span "[GEOGRAPHIC_DATA]" at bounding box center [405, 201] width 85 height 10
drag, startPoint x: 512, startPoint y: 261, endPoint x: 218, endPoint y: 272, distance: 295.0
click at [259, 272] on tr "School Counselor   Teacher Pro tip: If you are a non-administrator with authori…" at bounding box center [537, 252] width 754 height 122
click at [237, 200] on input "School Counselor" at bounding box center [259, 202] width 189 height 14
drag, startPoint x: 237, startPoint y: 200, endPoint x: 110, endPoint y: 208, distance: 126.6
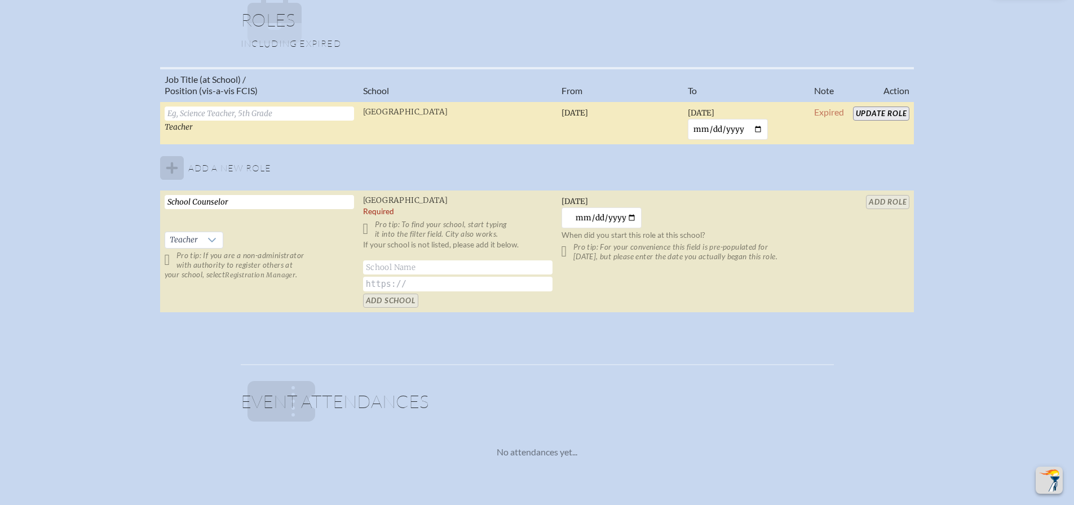
click at [122, 209] on div "Job Title (at School) / Position (vis-a-vis FCIS) School From To Note Action Te…" at bounding box center [537, 194] width 1054 height 255
type input "School Counselor"
click at [878, 202] on table "Job Title (at School) / Position (vis-a-vis FCIS) School From To Note Action Te…" at bounding box center [537, 190] width 754 height 246
click at [880, 201] on table "Job Title (at School) / Position (vis-a-vis FCIS) School From To Note Action Te…" at bounding box center [537, 190] width 754 height 246
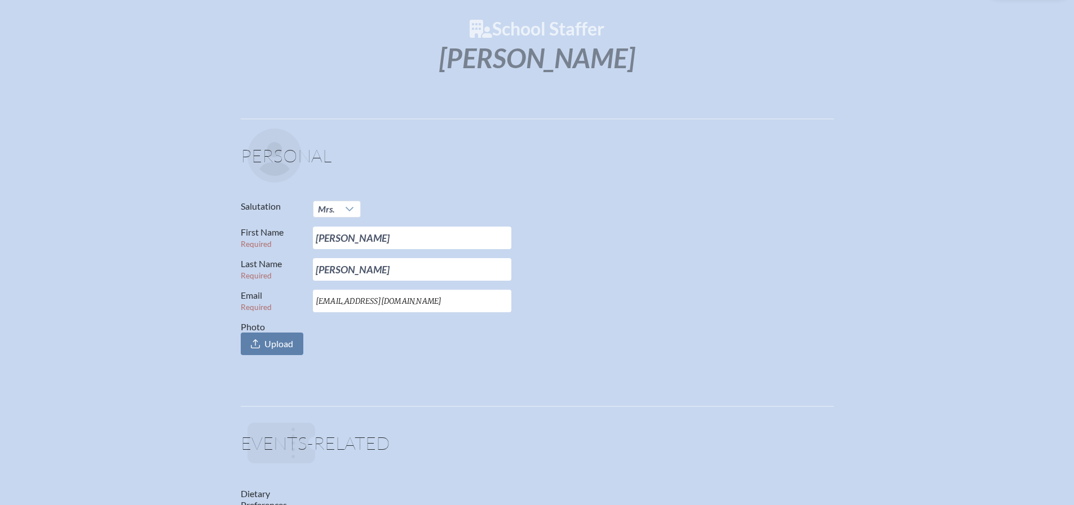
scroll to position [0, 0]
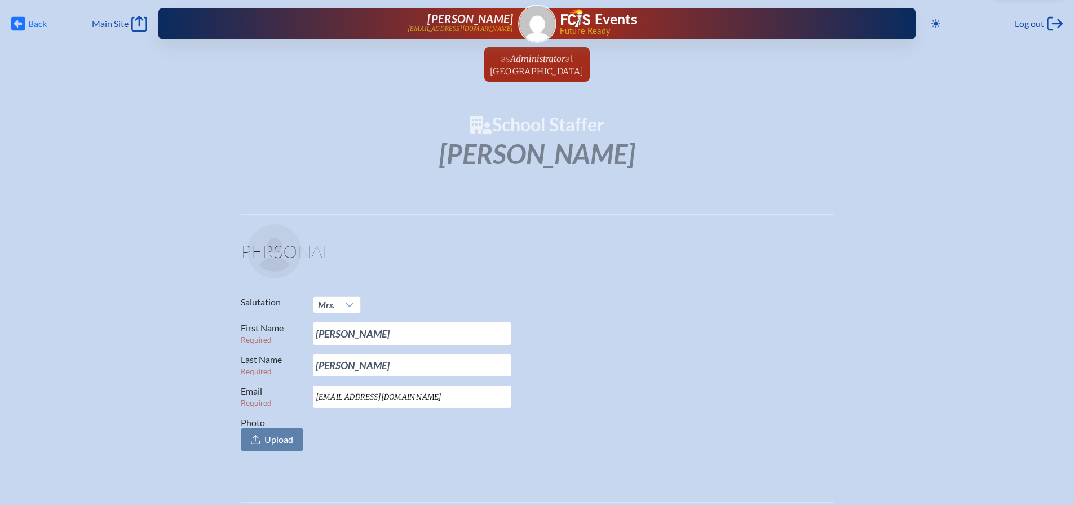
click at [23, 22] on icon at bounding box center [18, 24] width 14 height 14
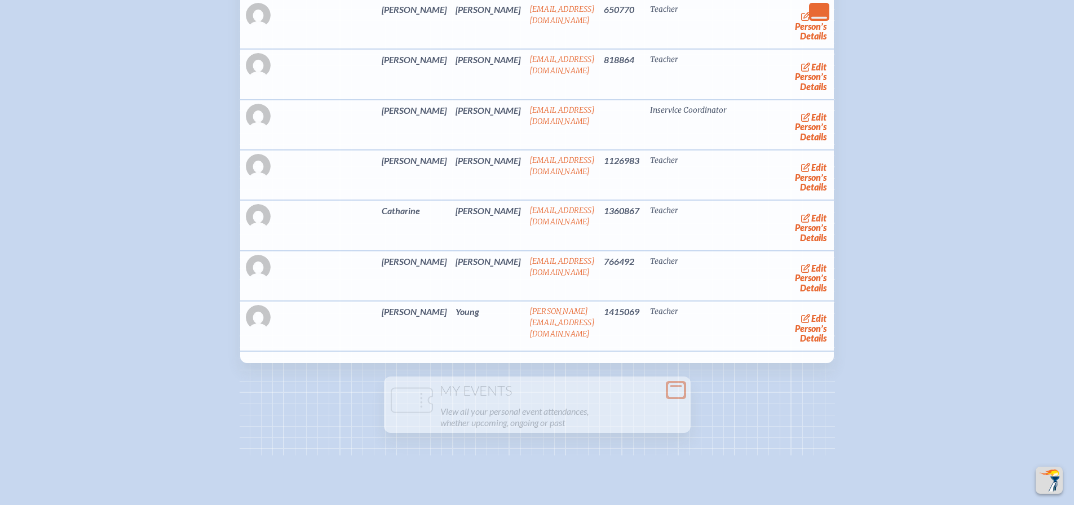
scroll to position [2112, 0]
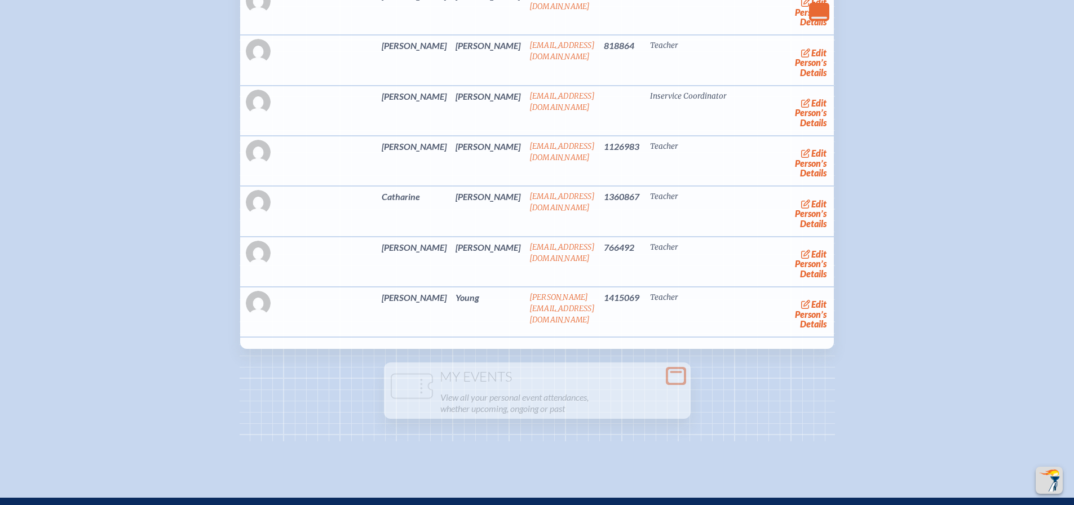
click at [451, 196] on td "[PERSON_NAME]" at bounding box center [488, 211] width 74 height 50
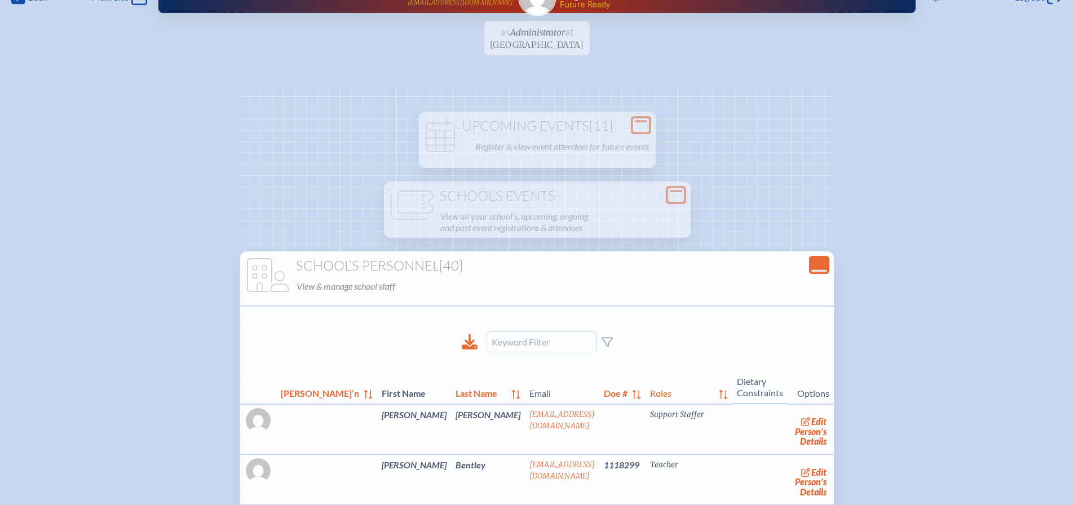
scroll to position [0, 0]
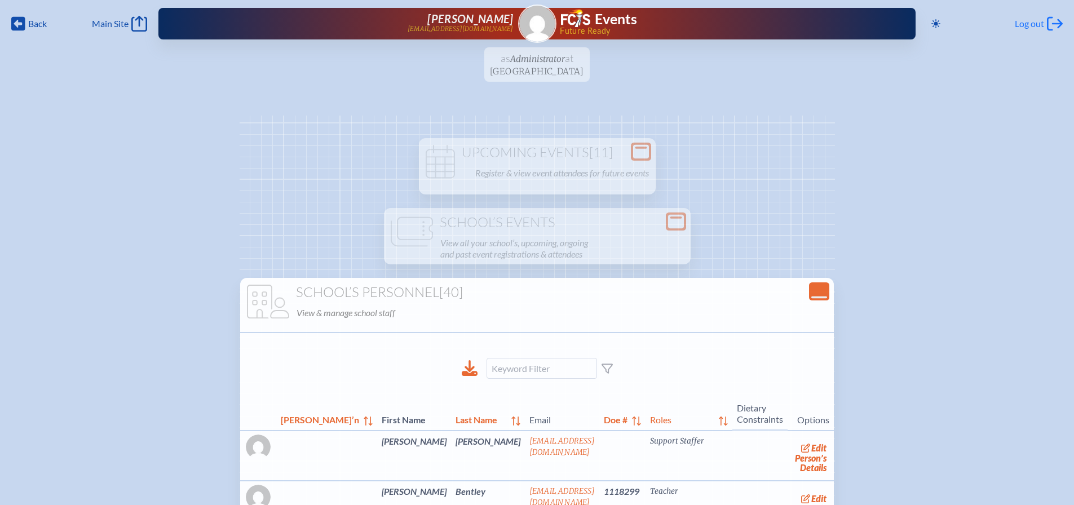
click at [1036, 25] on span "Log out" at bounding box center [1029, 23] width 29 height 11
